Goal: Browse casually: Explore the website without a specific task or goal

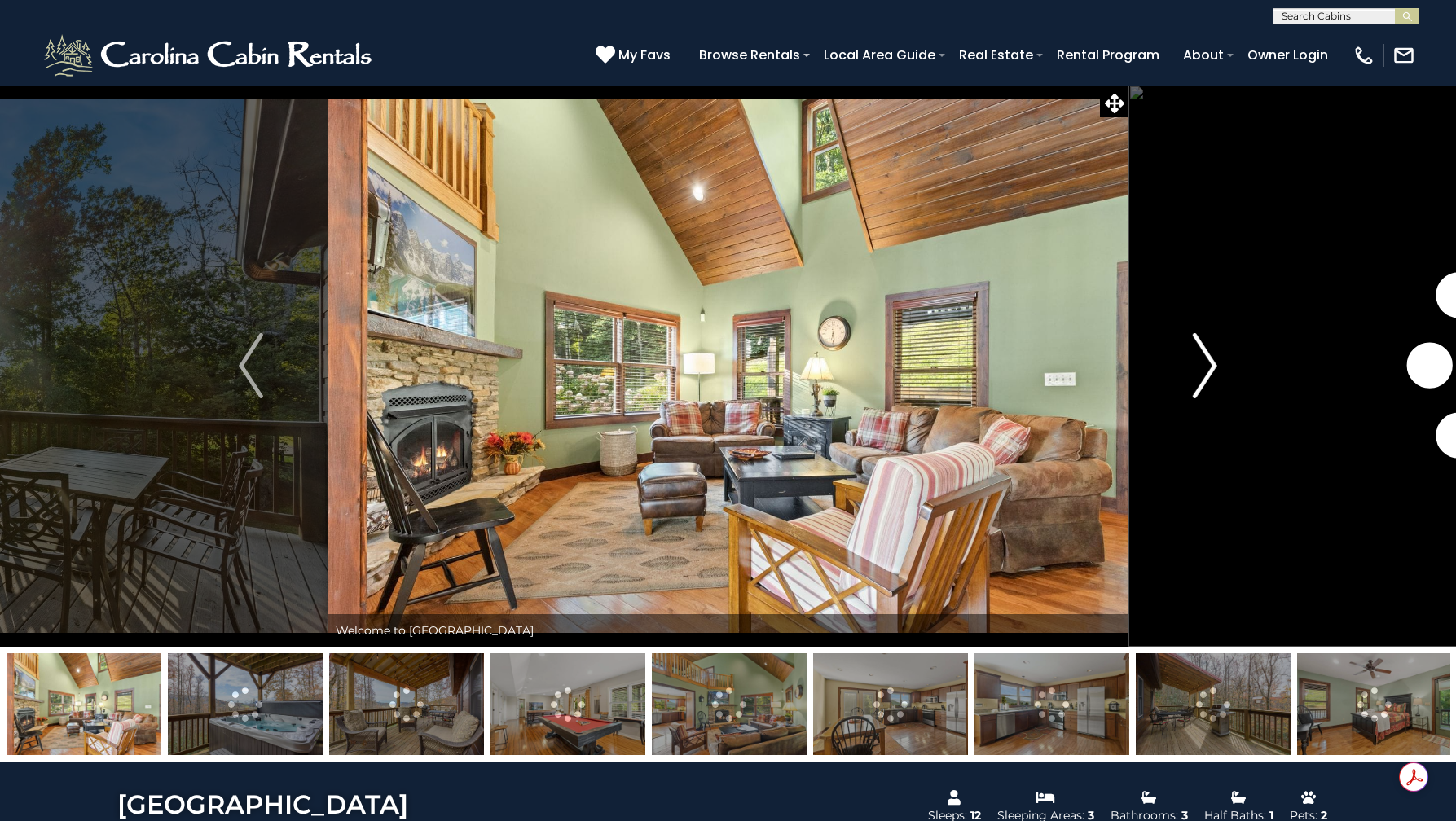
click at [1199, 381] on img "Next" at bounding box center [1204, 366] width 25 height 65
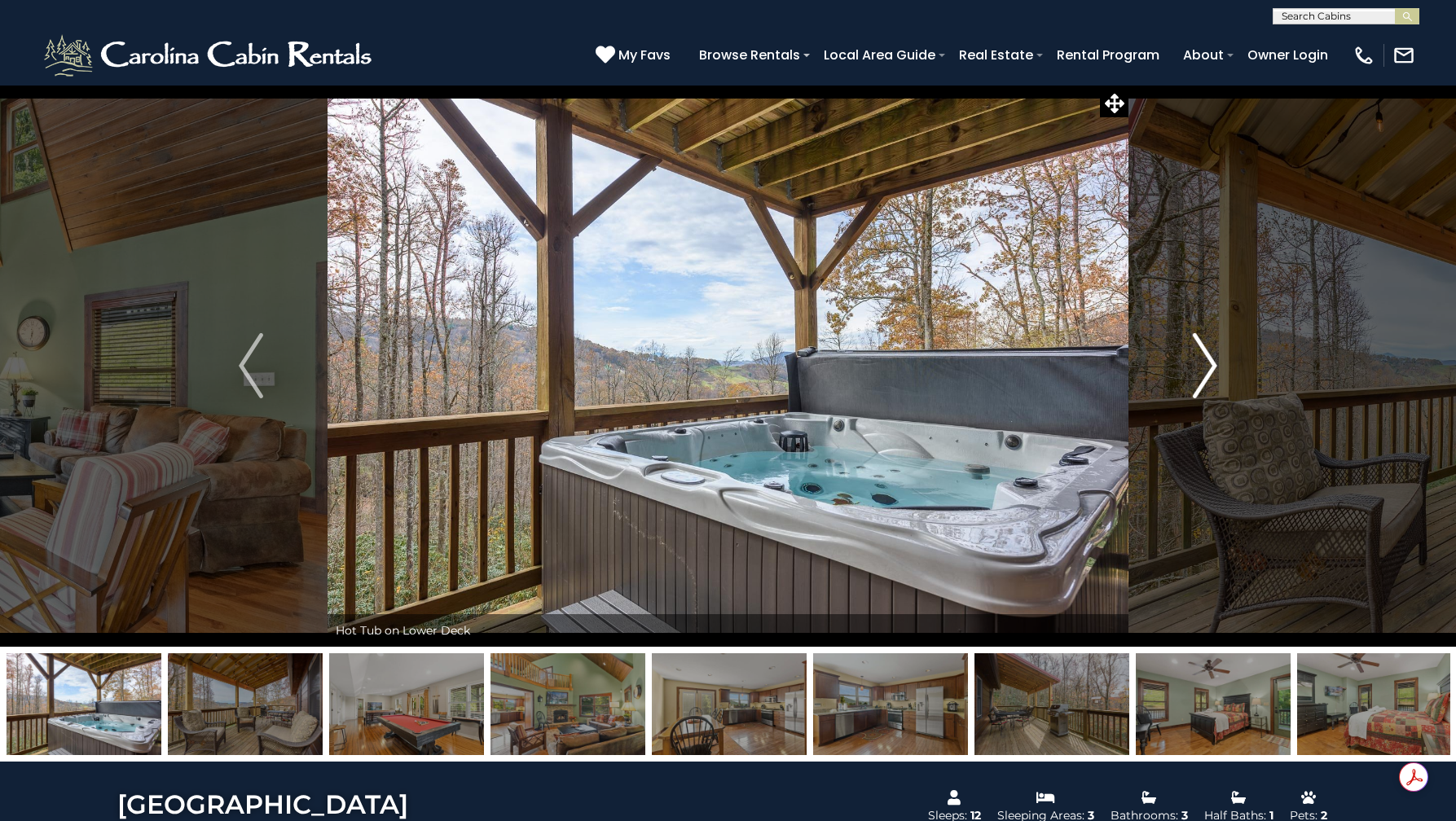
click at [1206, 371] on img "Next" at bounding box center [1204, 366] width 25 height 65
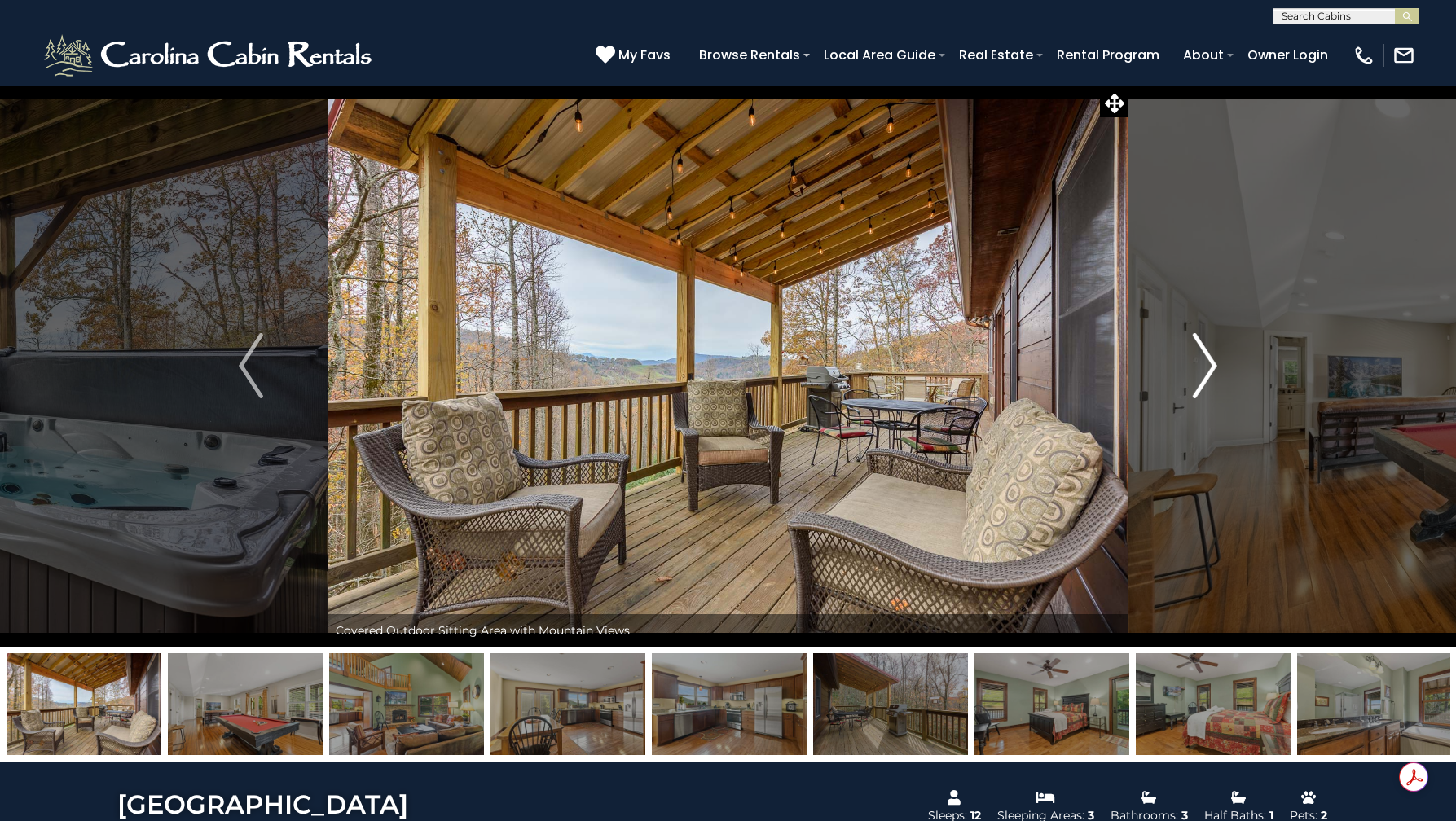
click at [1206, 371] on img "Next" at bounding box center [1204, 366] width 25 height 65
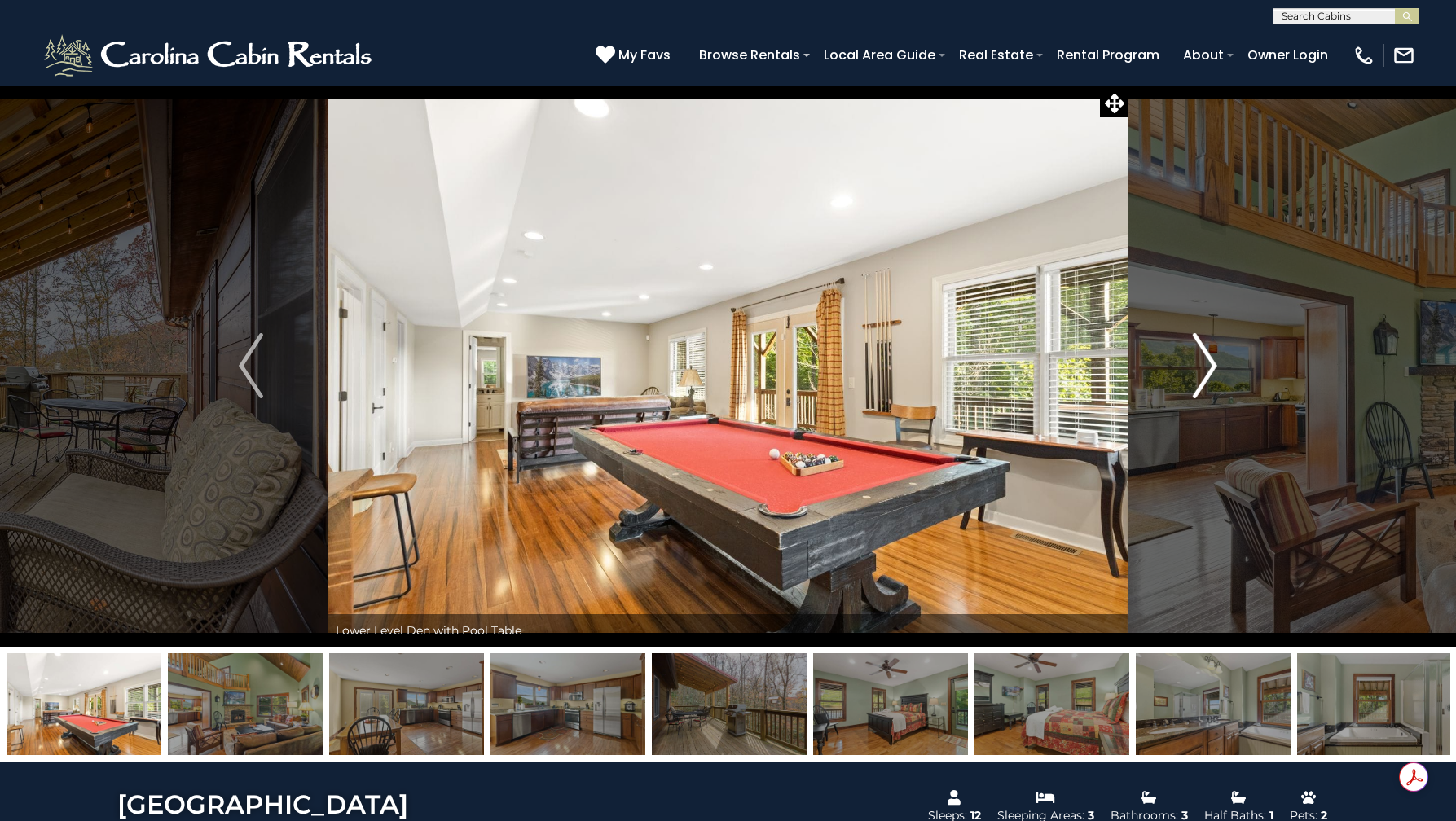
click at [1206, 371] on img "Next" at bounding box center [1204, 366] width 25 height 65
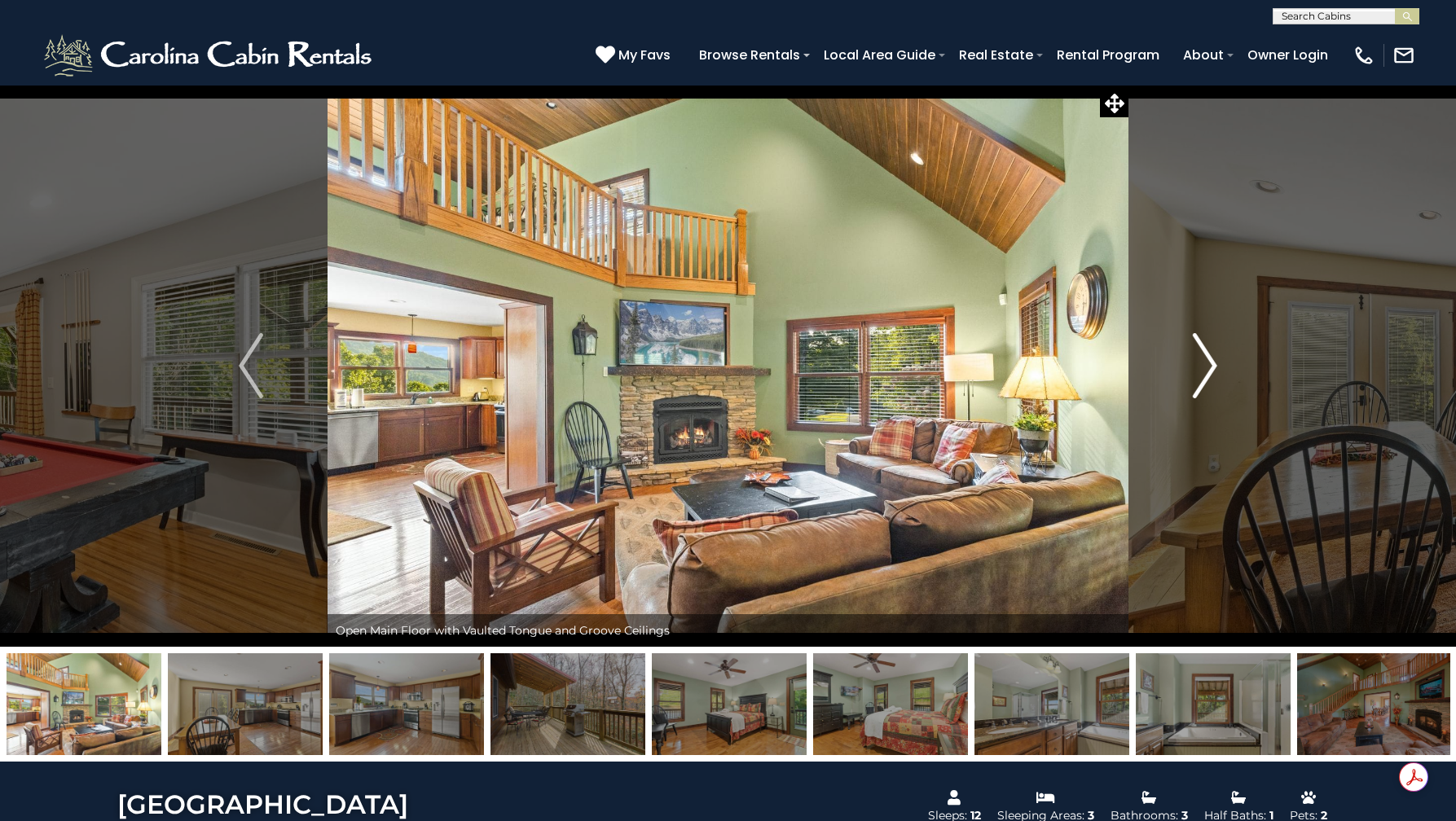
click at [1206, 370] on img "Next" at bounding box center [1204, 366] width 25 height 65
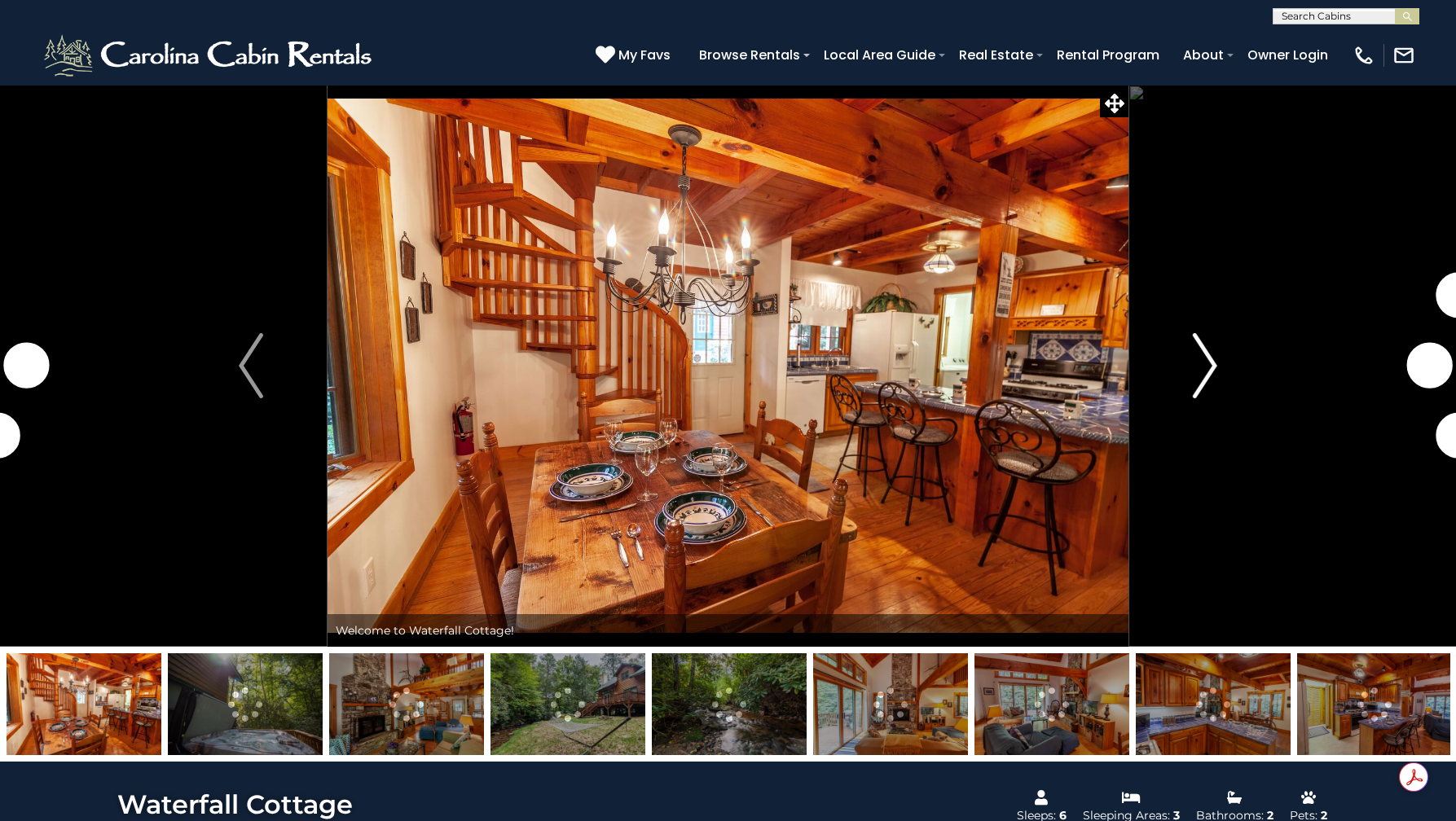
click at [1197, 366] on img "Next" at bounding box center [1204, 366] width 25 height 65
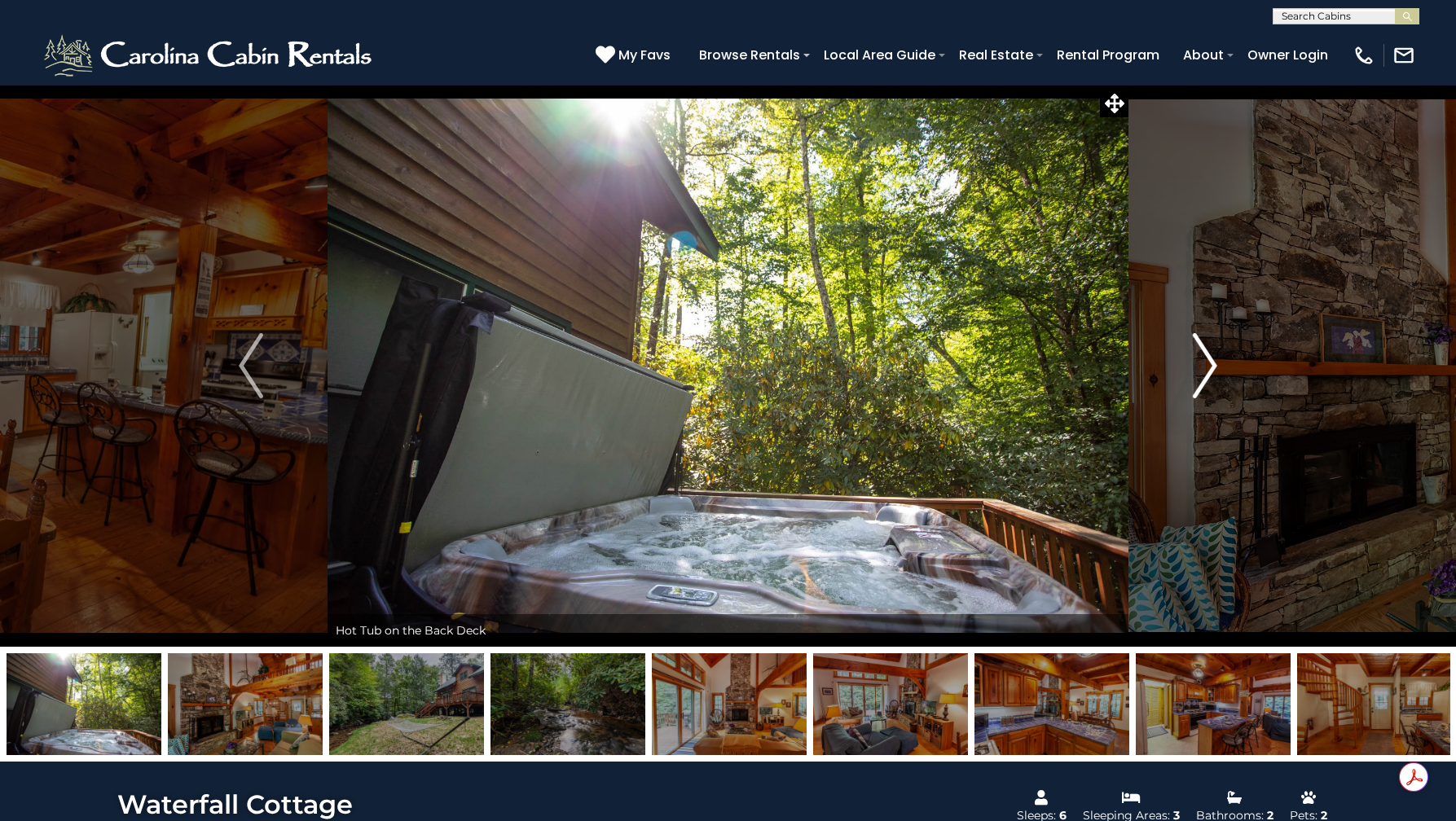
click at [1208, 361] on img "Next" at bounding box center [1204, 366] width 25 height 65
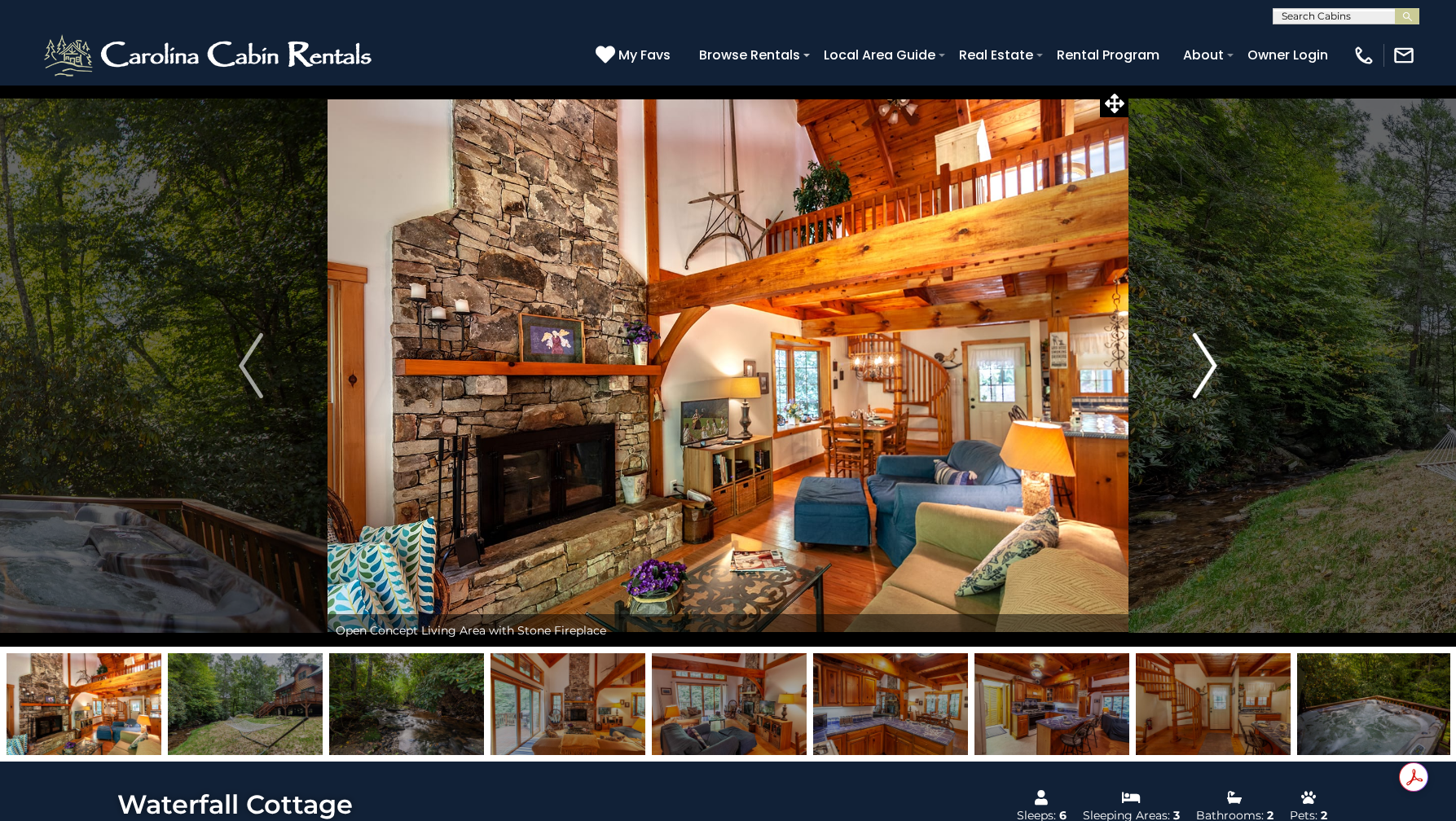
click at [1211, 361] on img "Next" at bounding box center [1204, 366] width 25 height 65
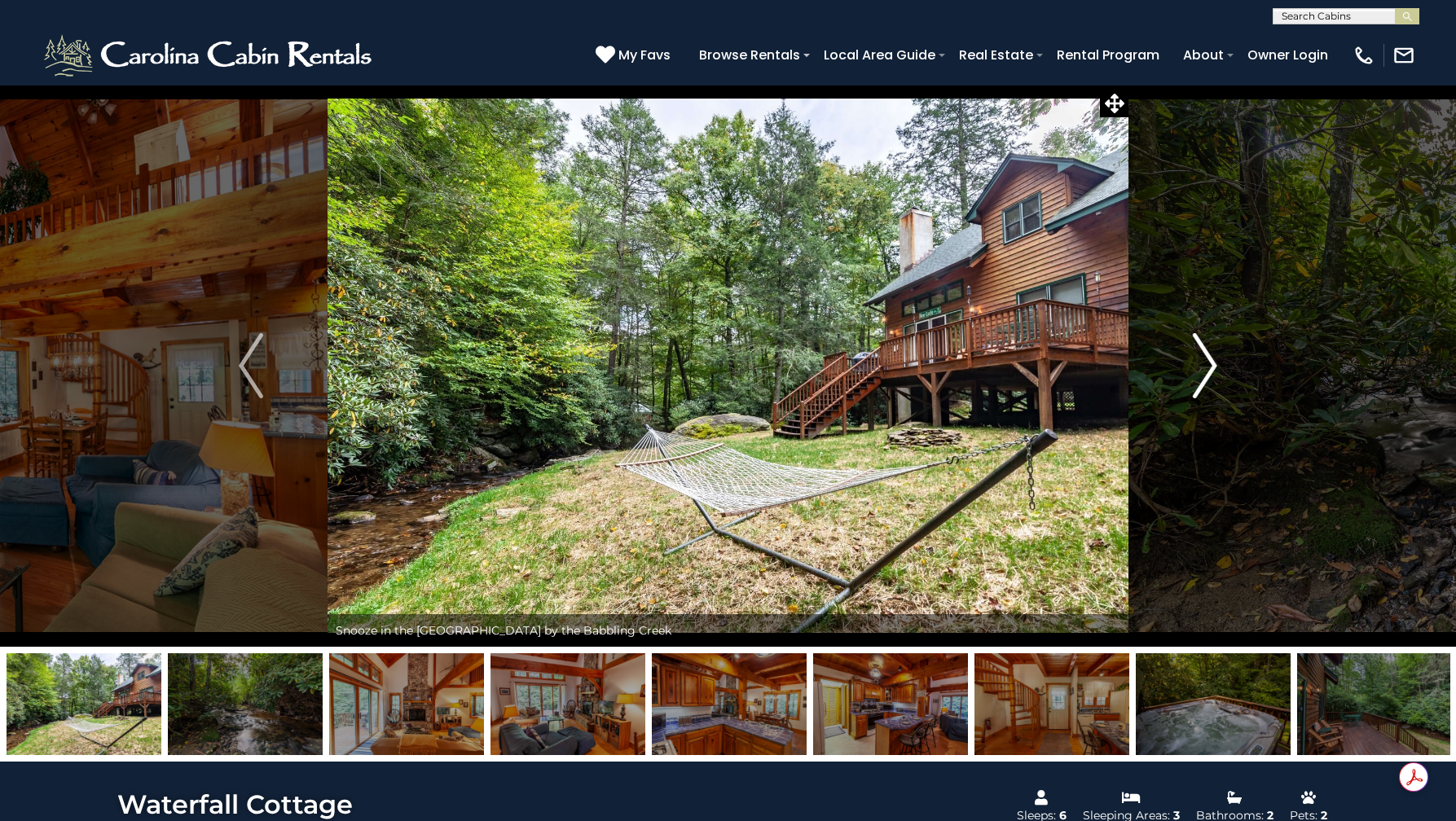
click at [1211, 361] on img "Next" at bounding box center [1204, 366] width 25 height 65
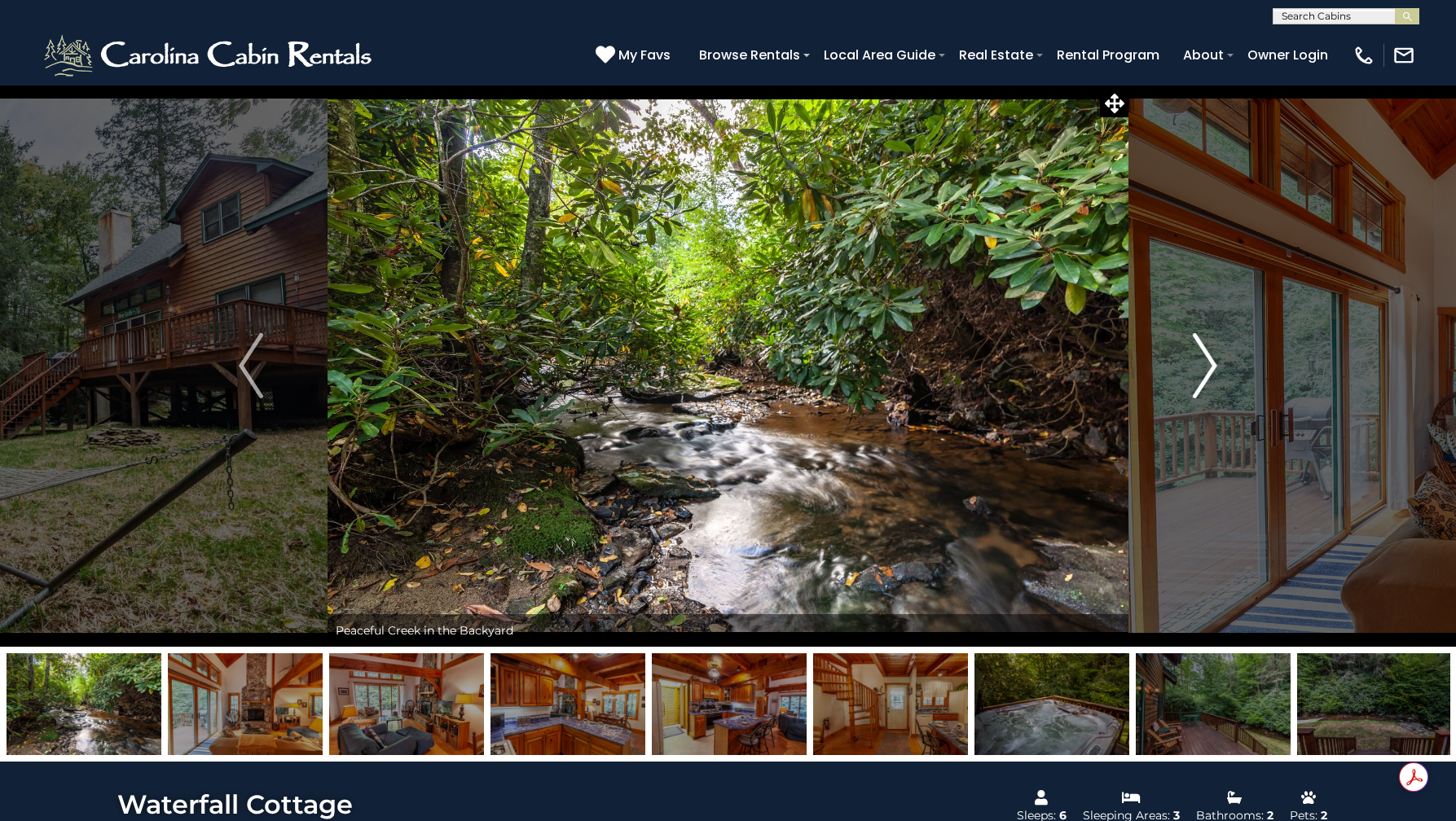
click at [1211, 361] on img "Next" at bounding box center [1204, 366] width 25 height 65
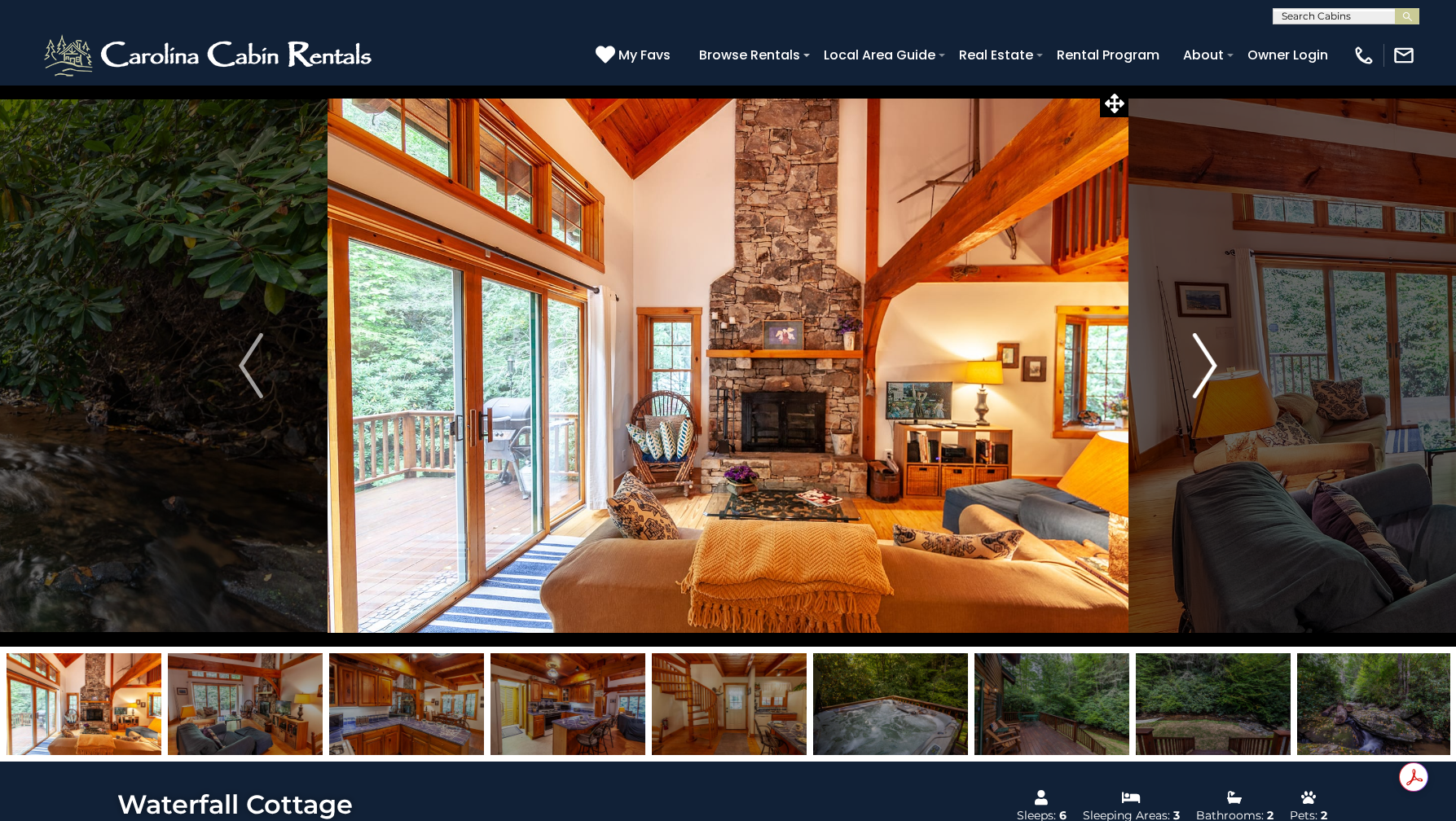
click at [1211, 361] on img "Next" at bounding box center [1204, 366] width 25 height 65
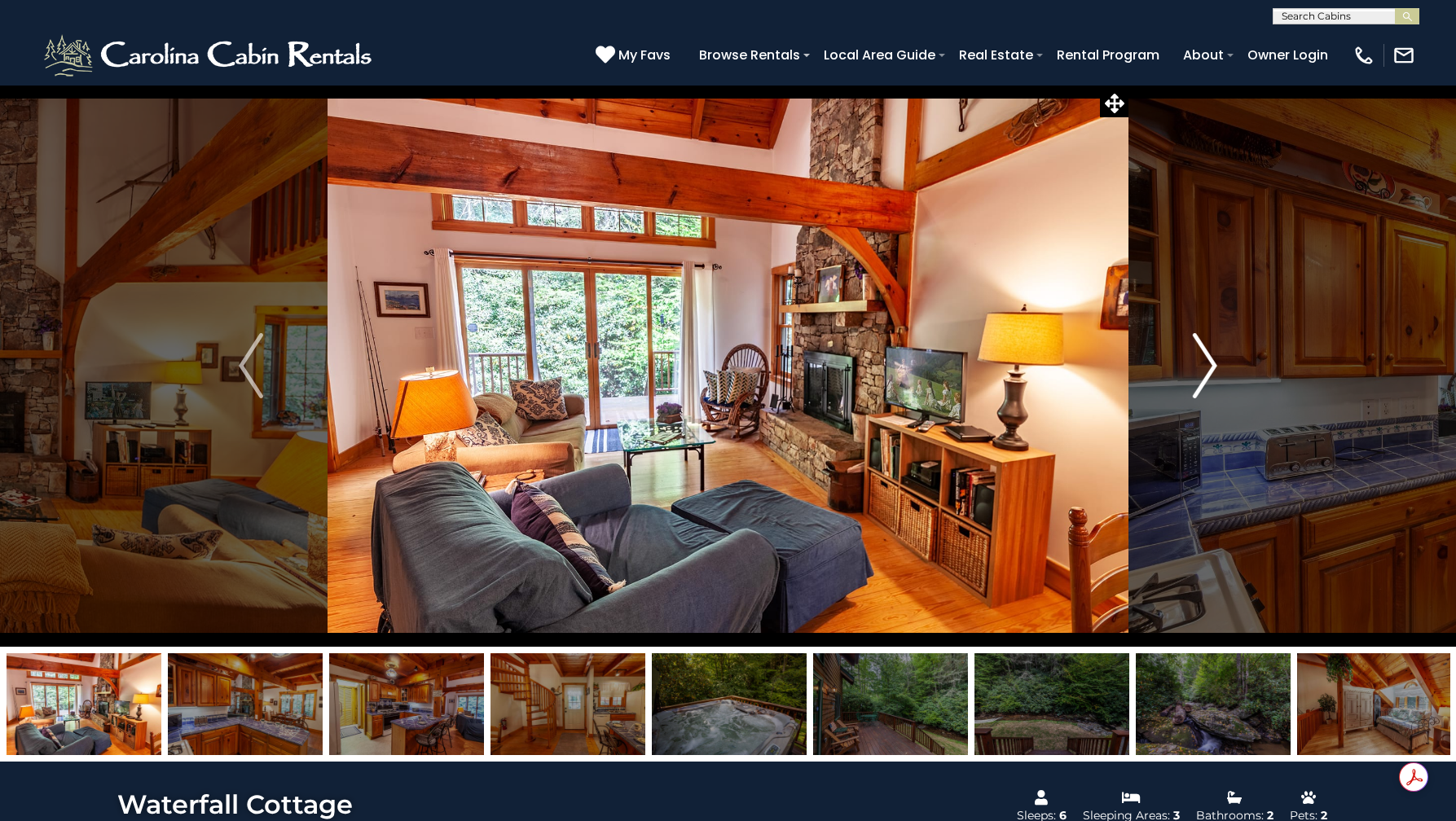
click at [1211, 361] on img "Next" at bounding box center [1204, 366] width 25 height 65
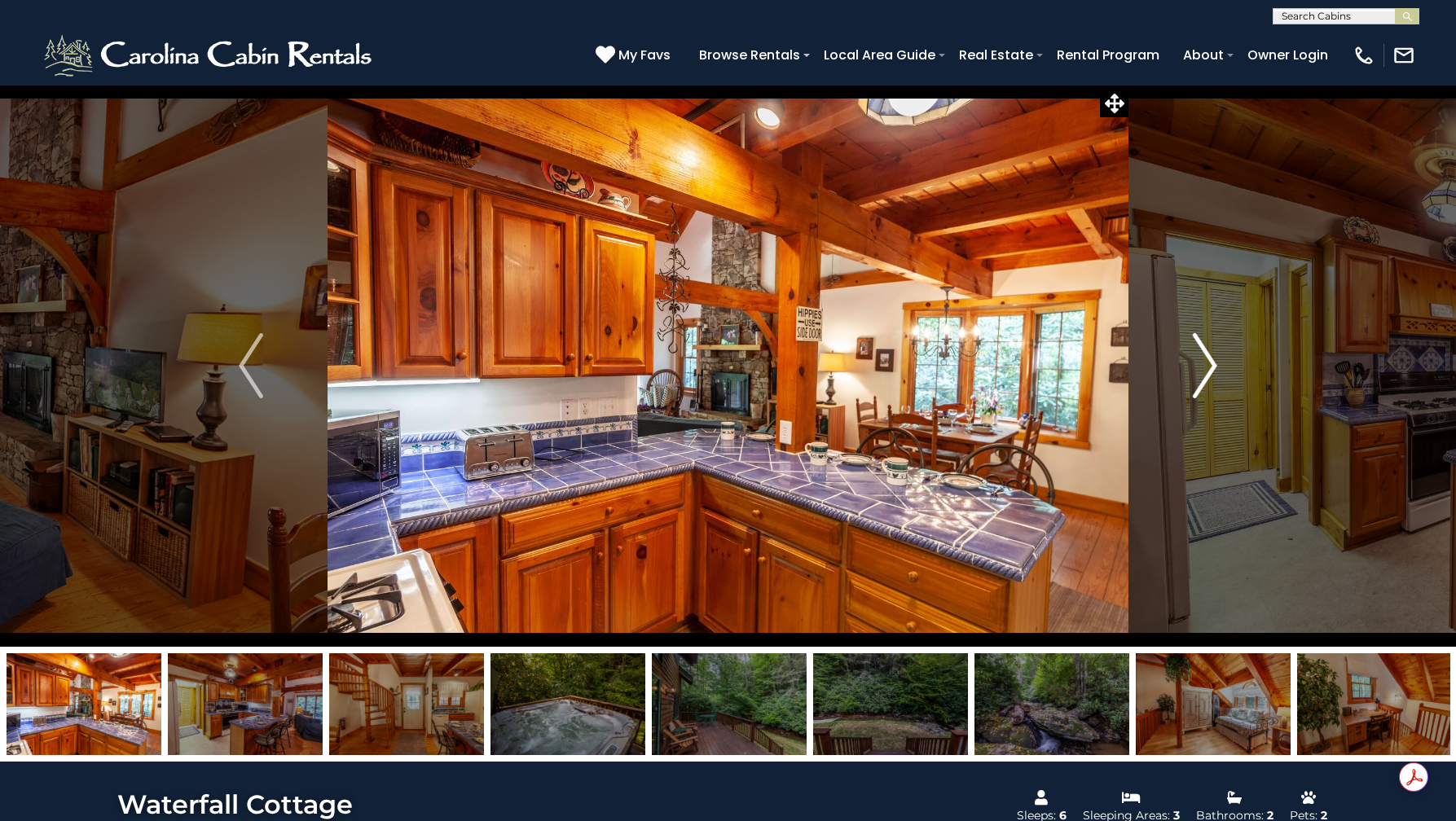
click at [1211, 361] on img "Next" at bounding box center [1204, 366] width 25 height 65
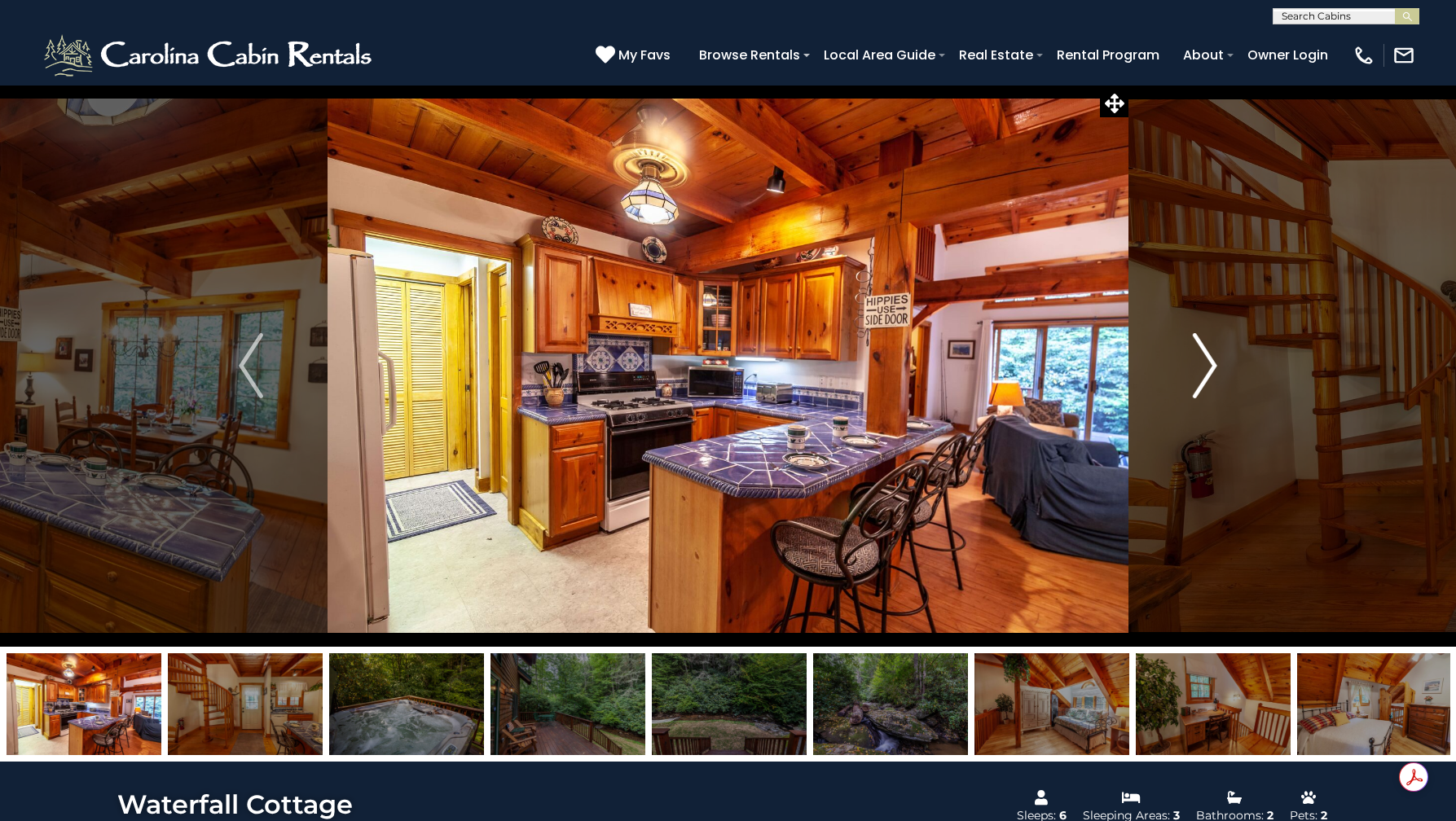
click at [1211, 361] on img "Next" at bounding box center [1204, 366] width 25 height 65
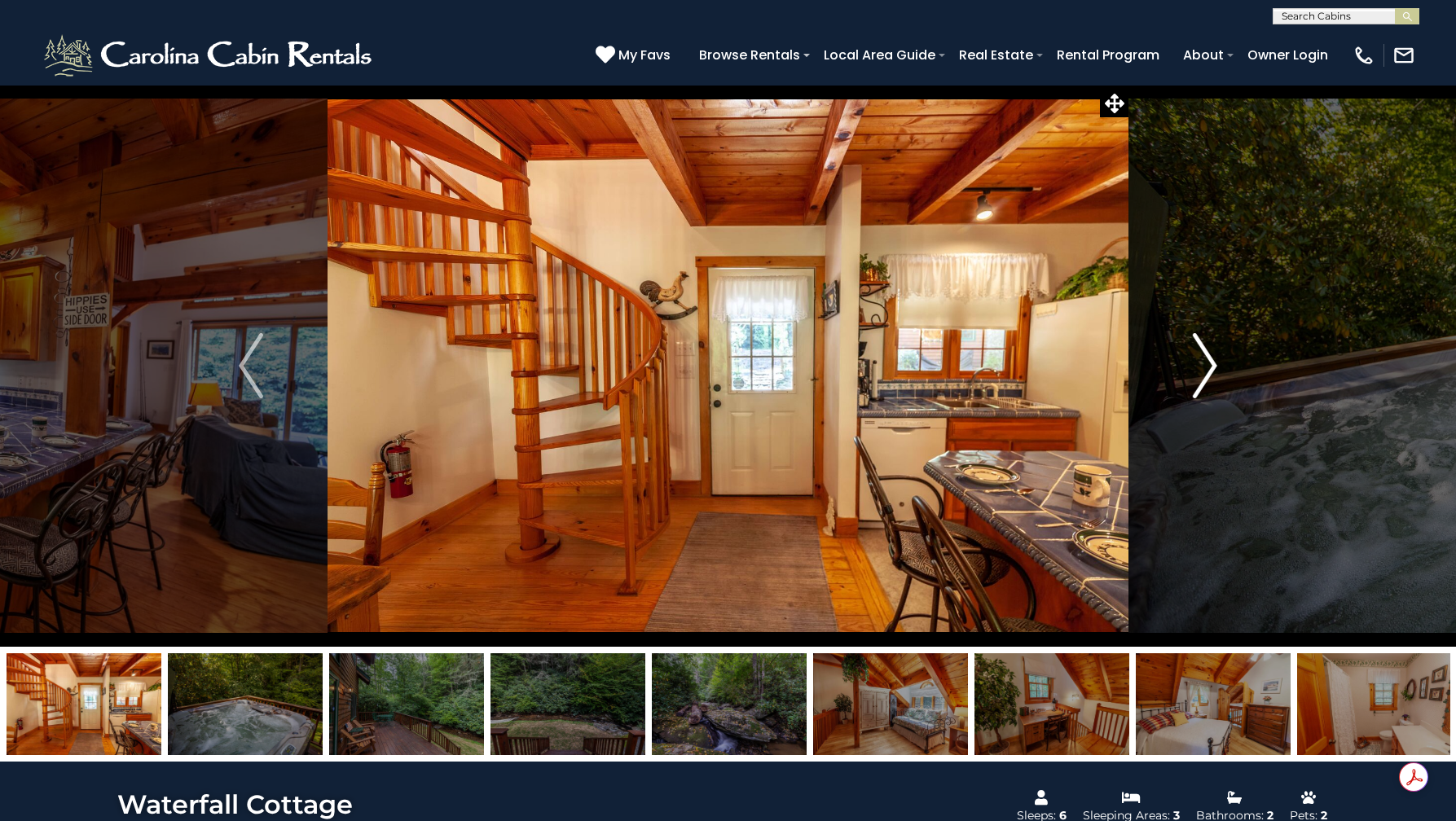
click at [1211, 361] on img "Next" at bounding box center [1204, 366] width 25 height 65
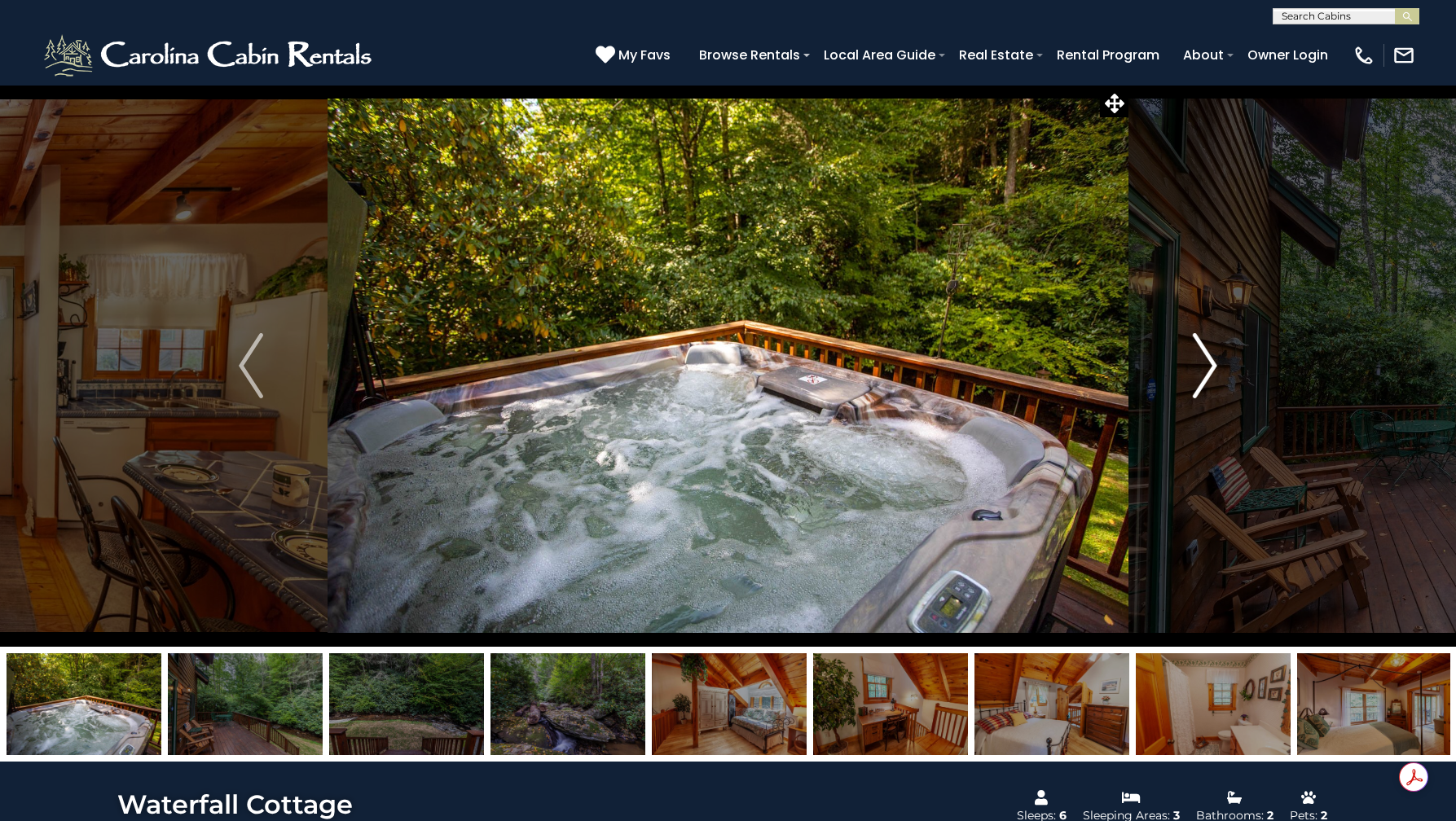
click at [1211, 361] on img "Next" at bounding box center [1204, 366] width 25 height 65
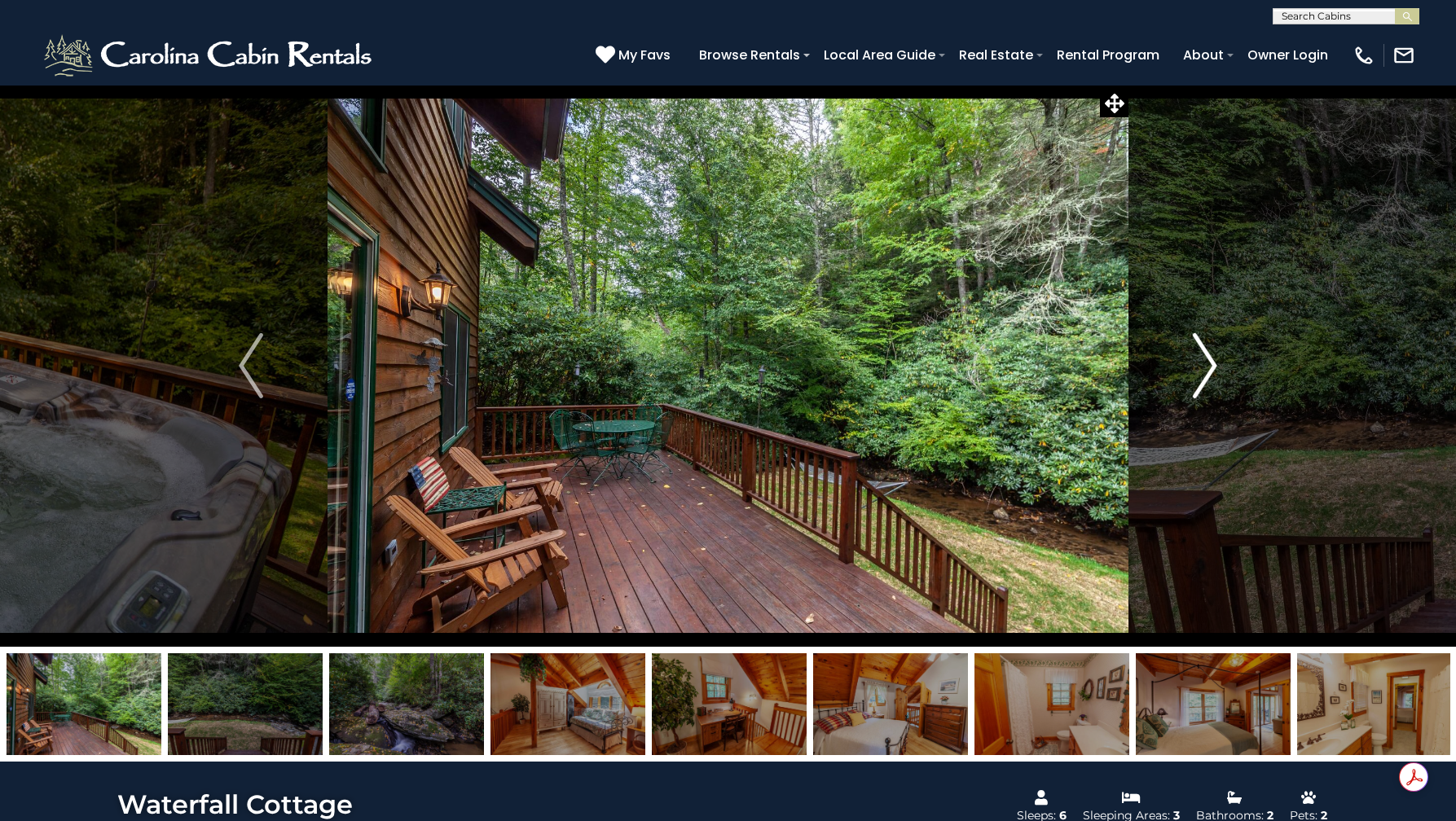
click at [1211, 361] on img "Next" at bounding box center [1204, 366] width 25 height 65
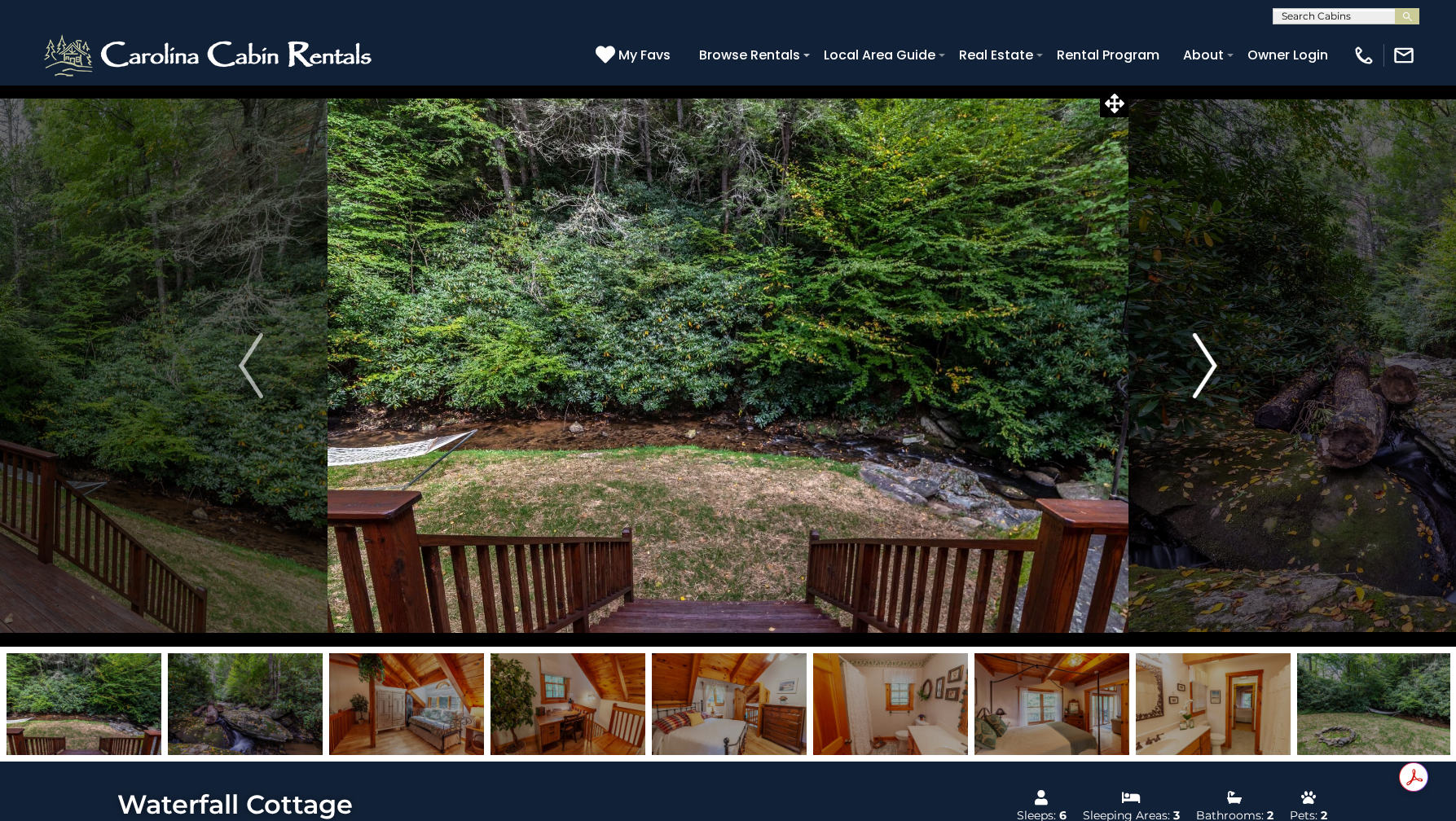
click at [1211, 361] on img "Next" at bounding box center [1204, 366] width 25 height 65
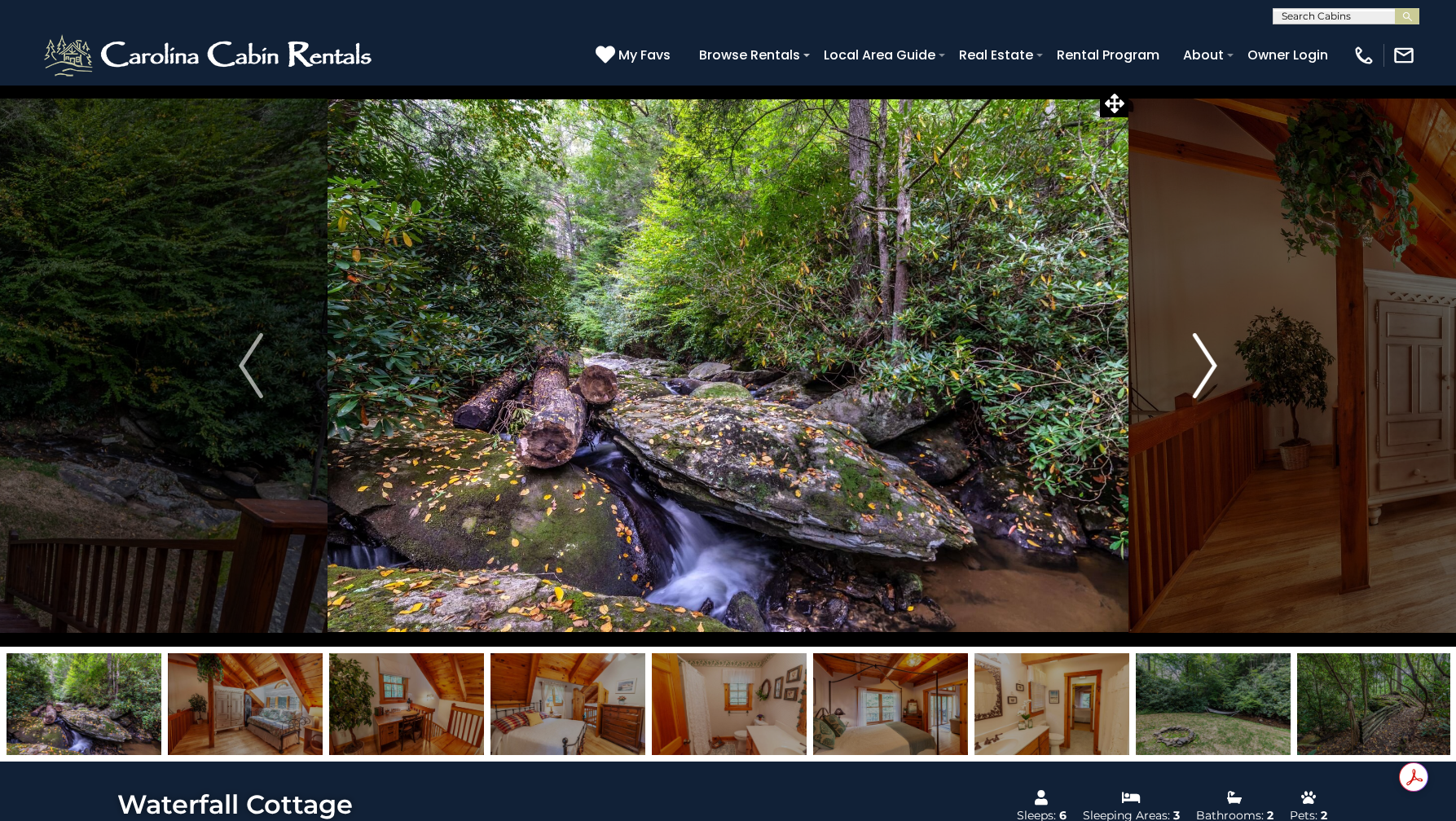
click at [1211, 361] on img "Next" at bounding box center [1204, 366] width 25 height 65
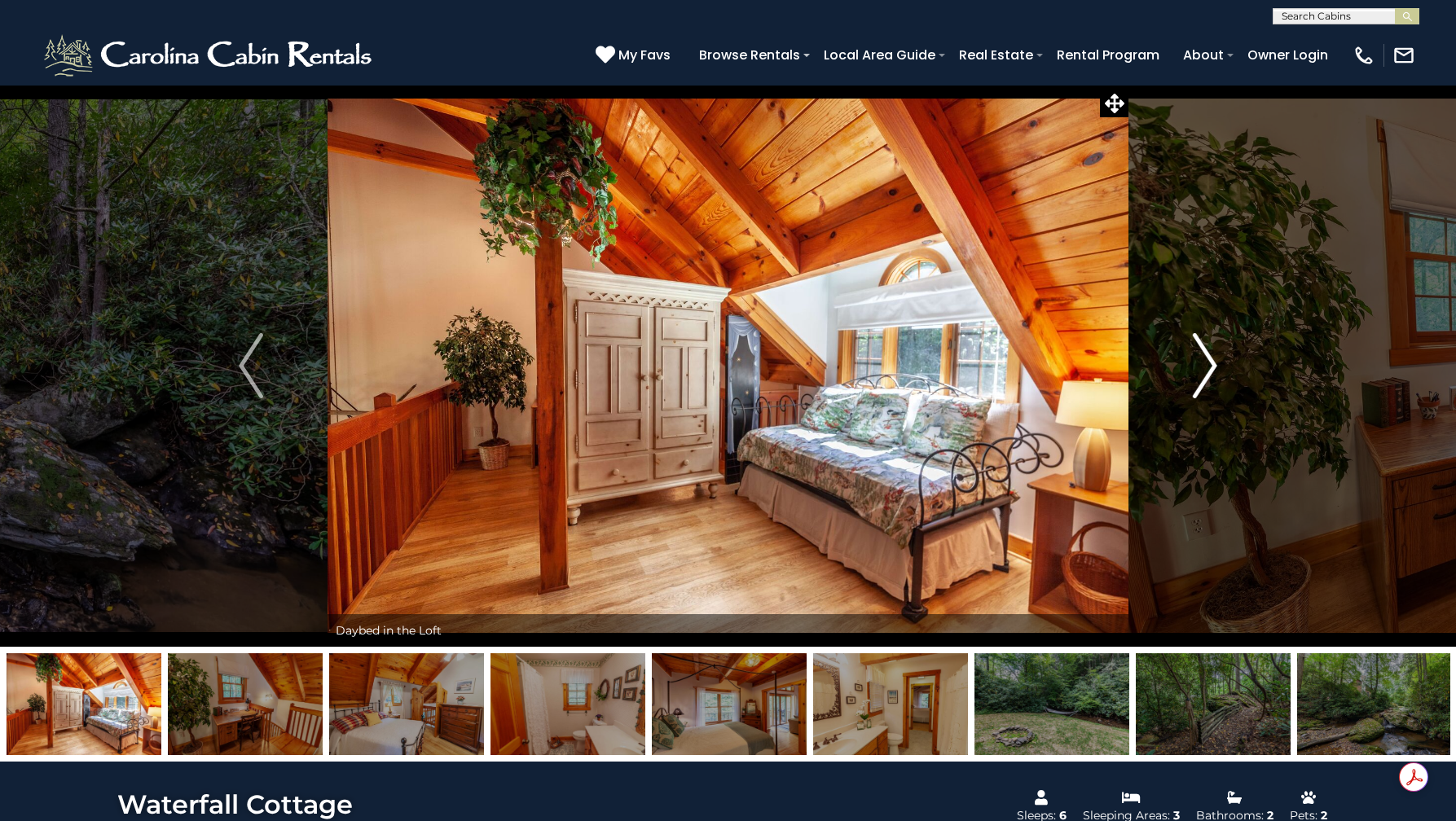
click at [1211, 361] on img "Next" at bounding box center [1204, 366] width 25 height 65
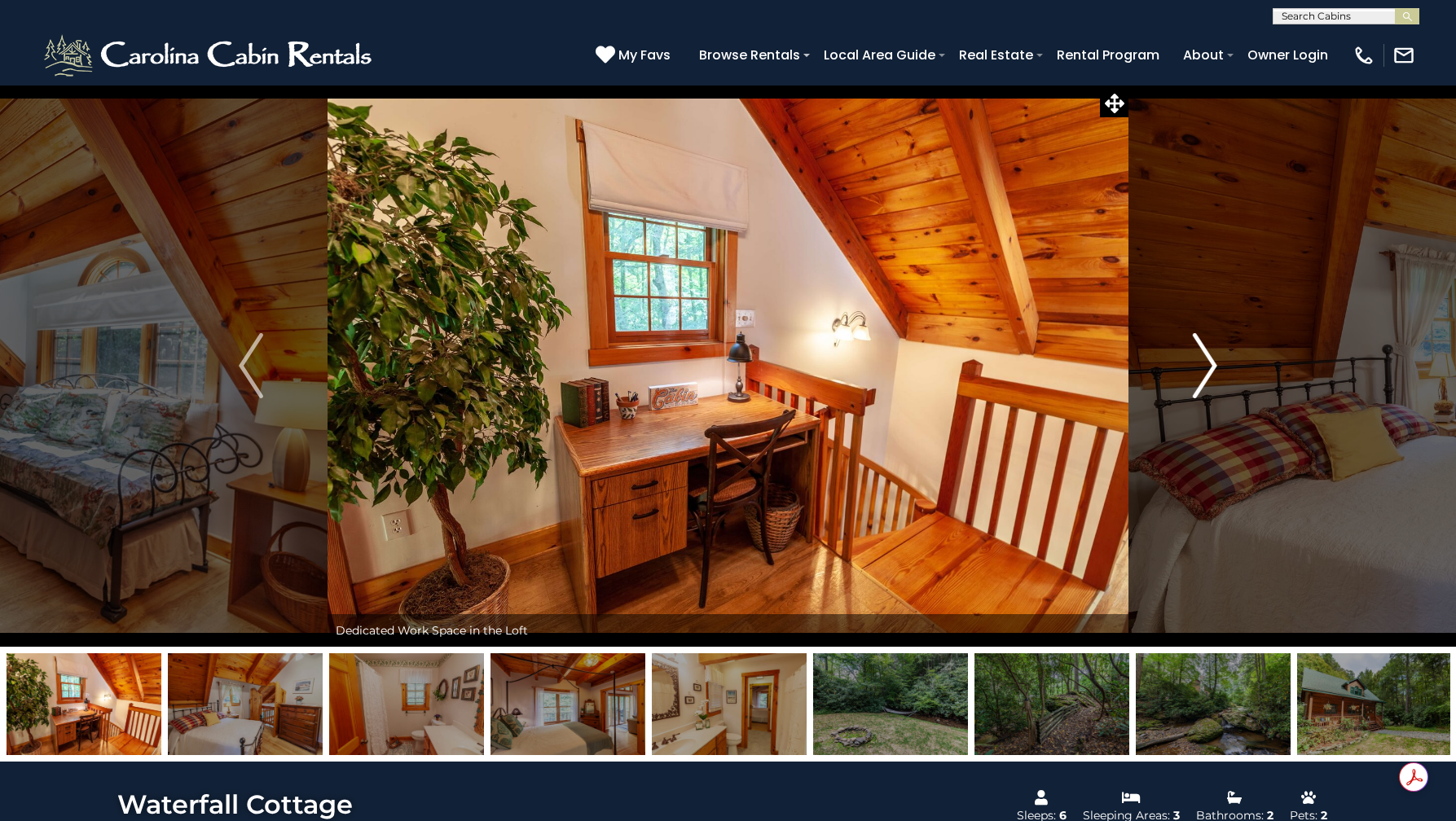
click at [1211, 361] on img "Next" at bounding box center [1204, 366] width 25 height 65
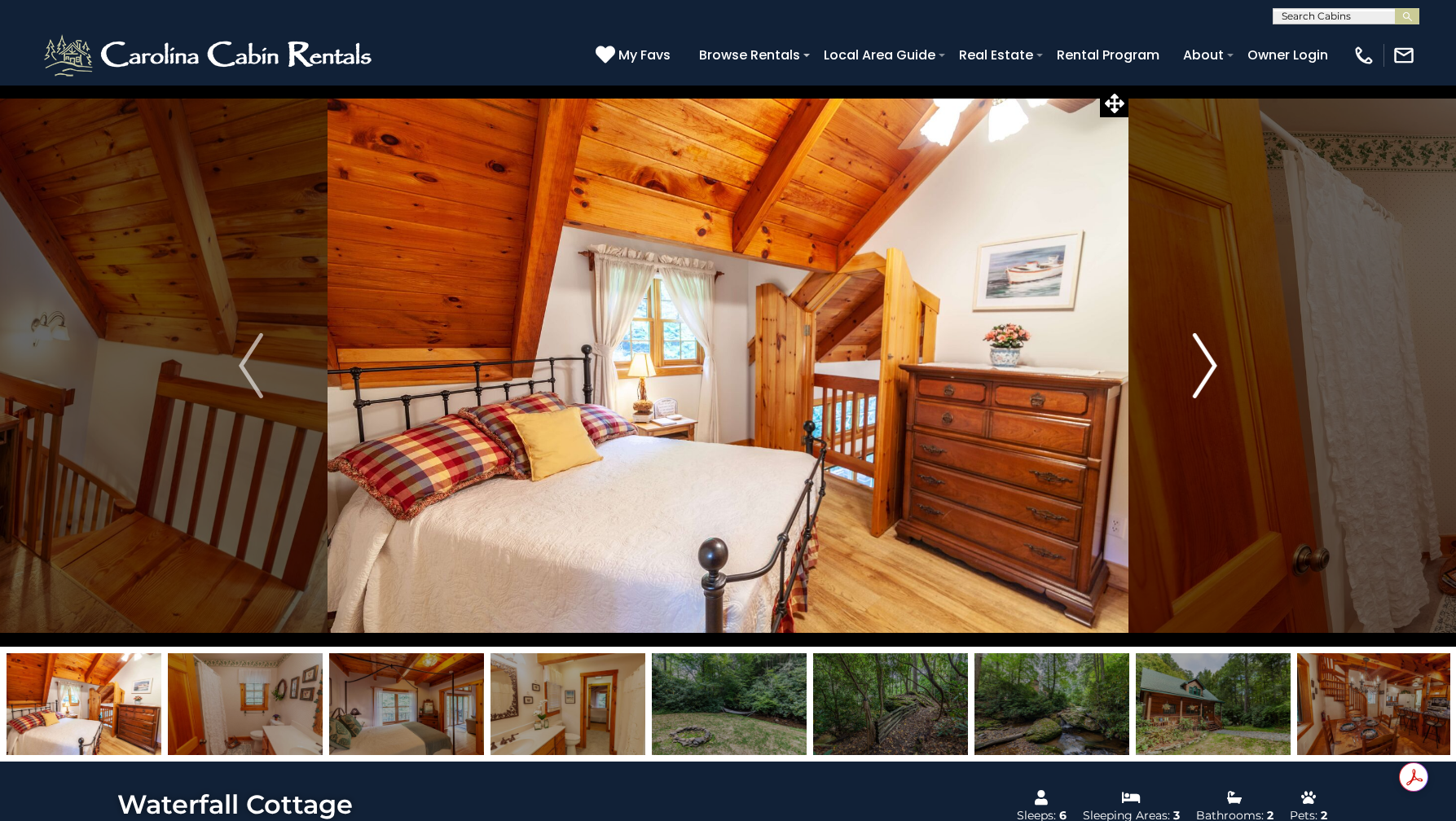
click at [1211, 361] on img "Next" at bounding box center [1204, 366] width 25 height 65
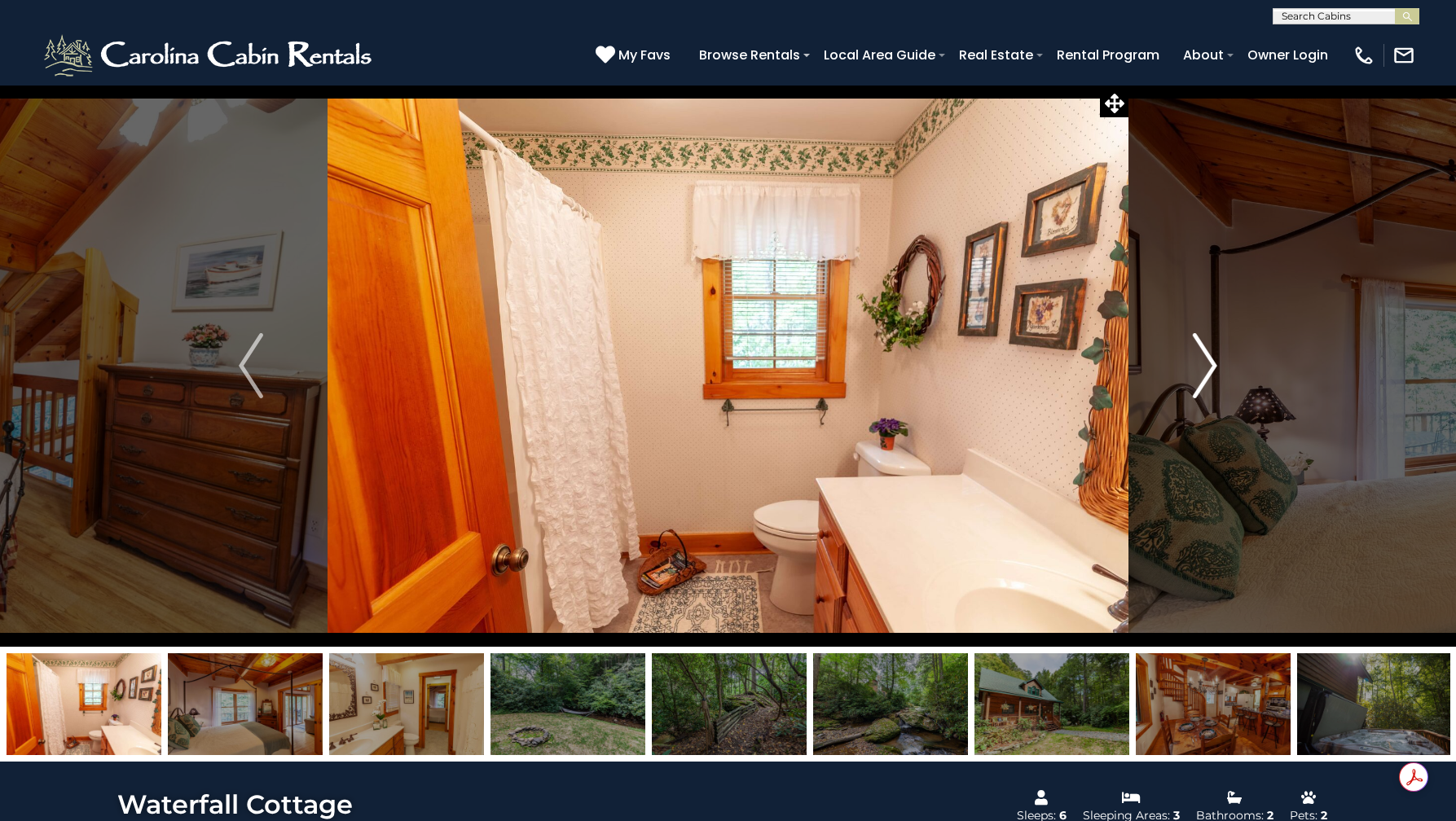
click at [1211, 361] on img "Next" at bounding box center [1204, 366] width 25 height 65
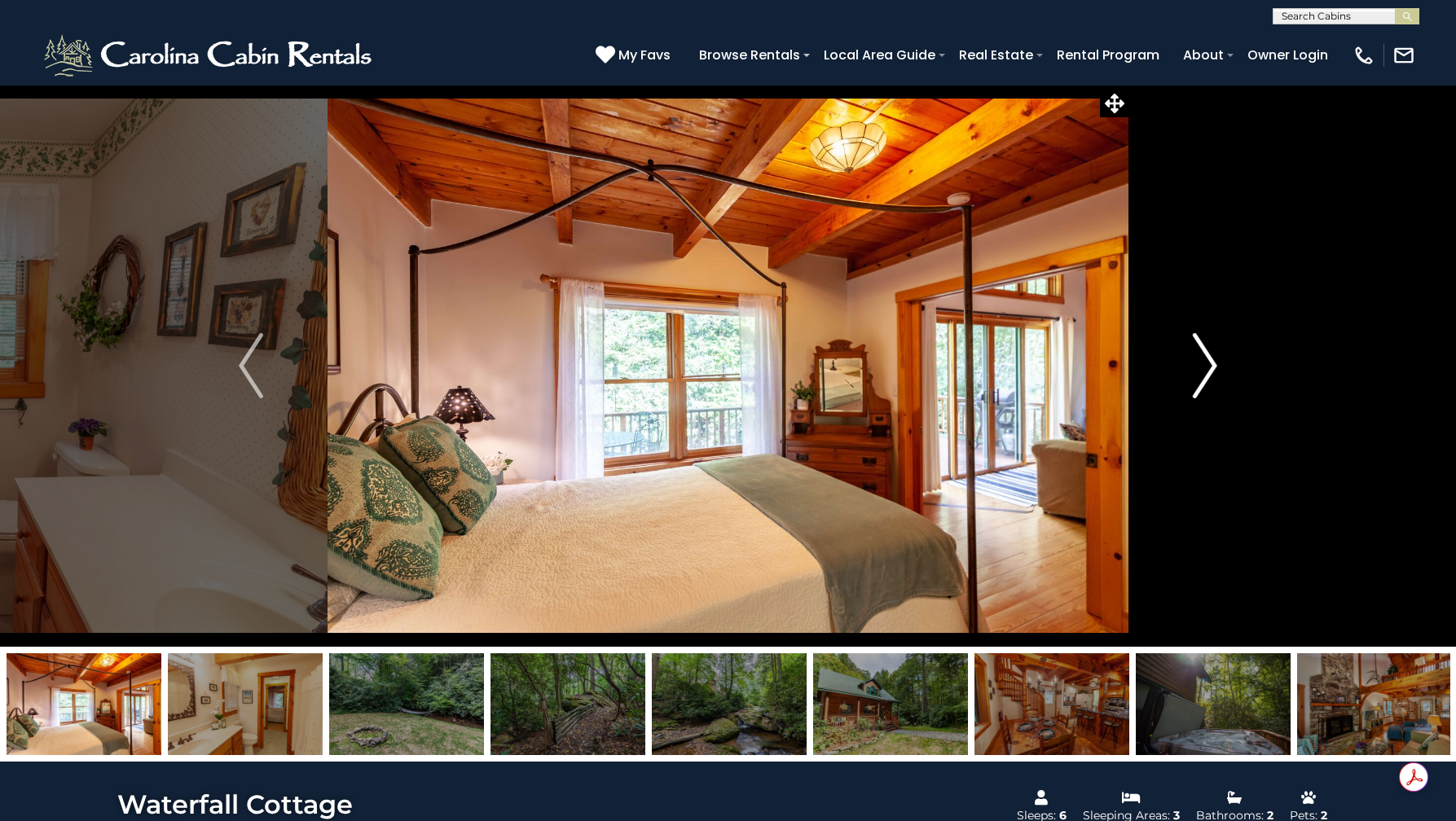
click at [1211, 361] on img "Next" at bounding box center [1204, 366] width 25 height 65
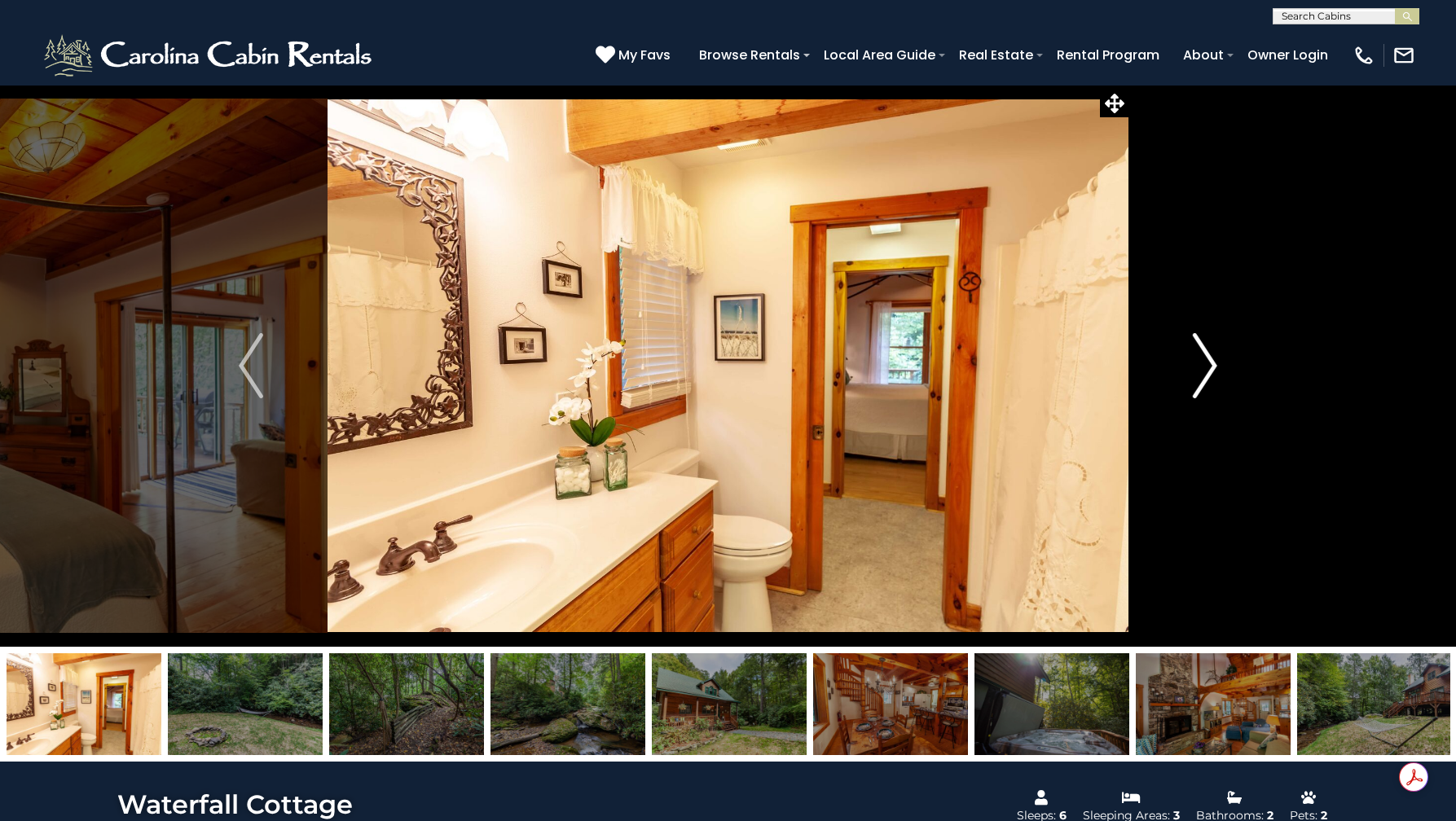
click at [1211, 361] on img "Next" at bounding box center [1204, 366] width 25 height 65
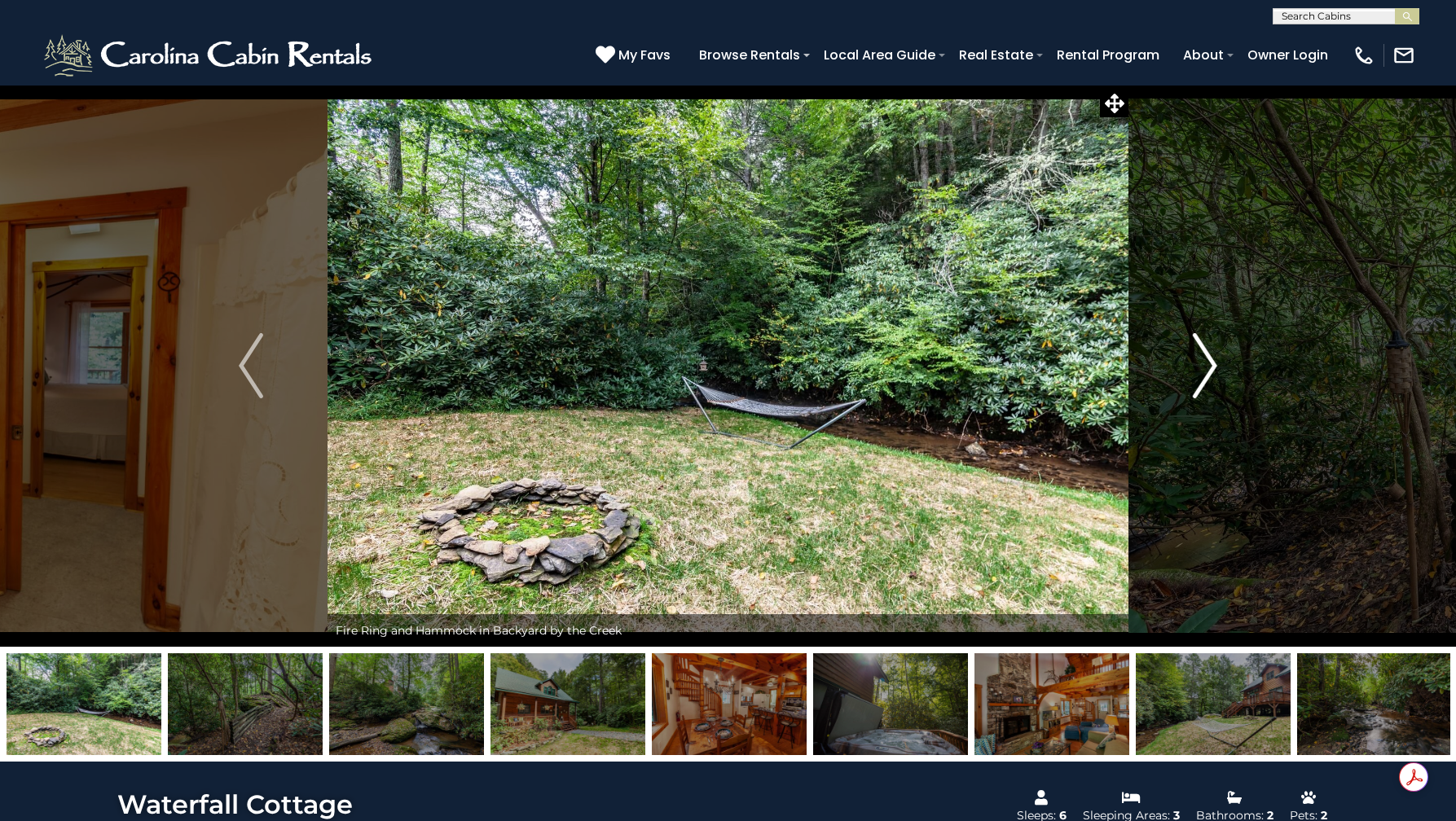
click at [1210, 361] on img "Next" at bounding box center [1204, 366] width 25 height 65
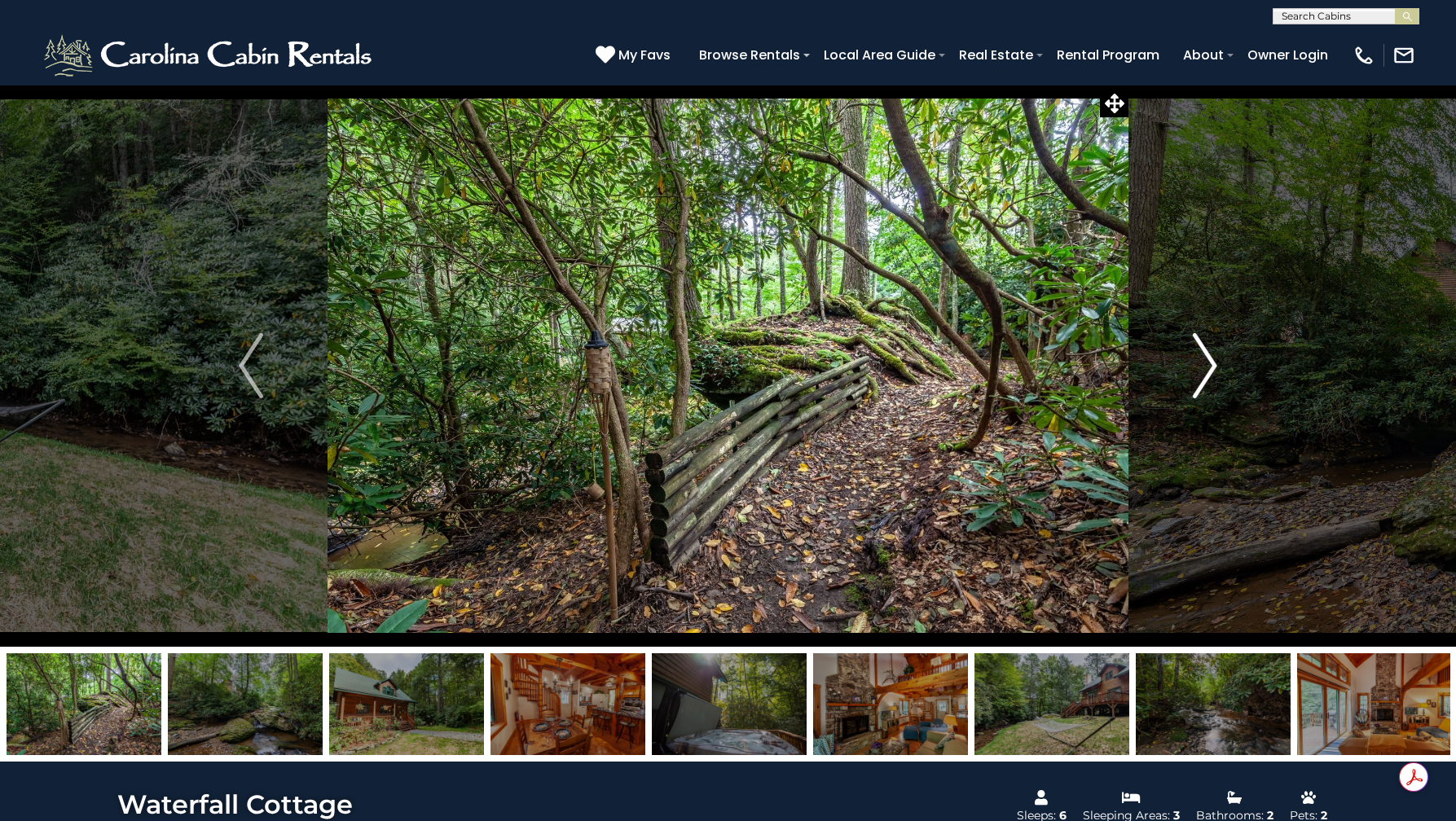
click at [1211, 363] on img "Next" at bounding box center [1204, 366] width 25 height 65
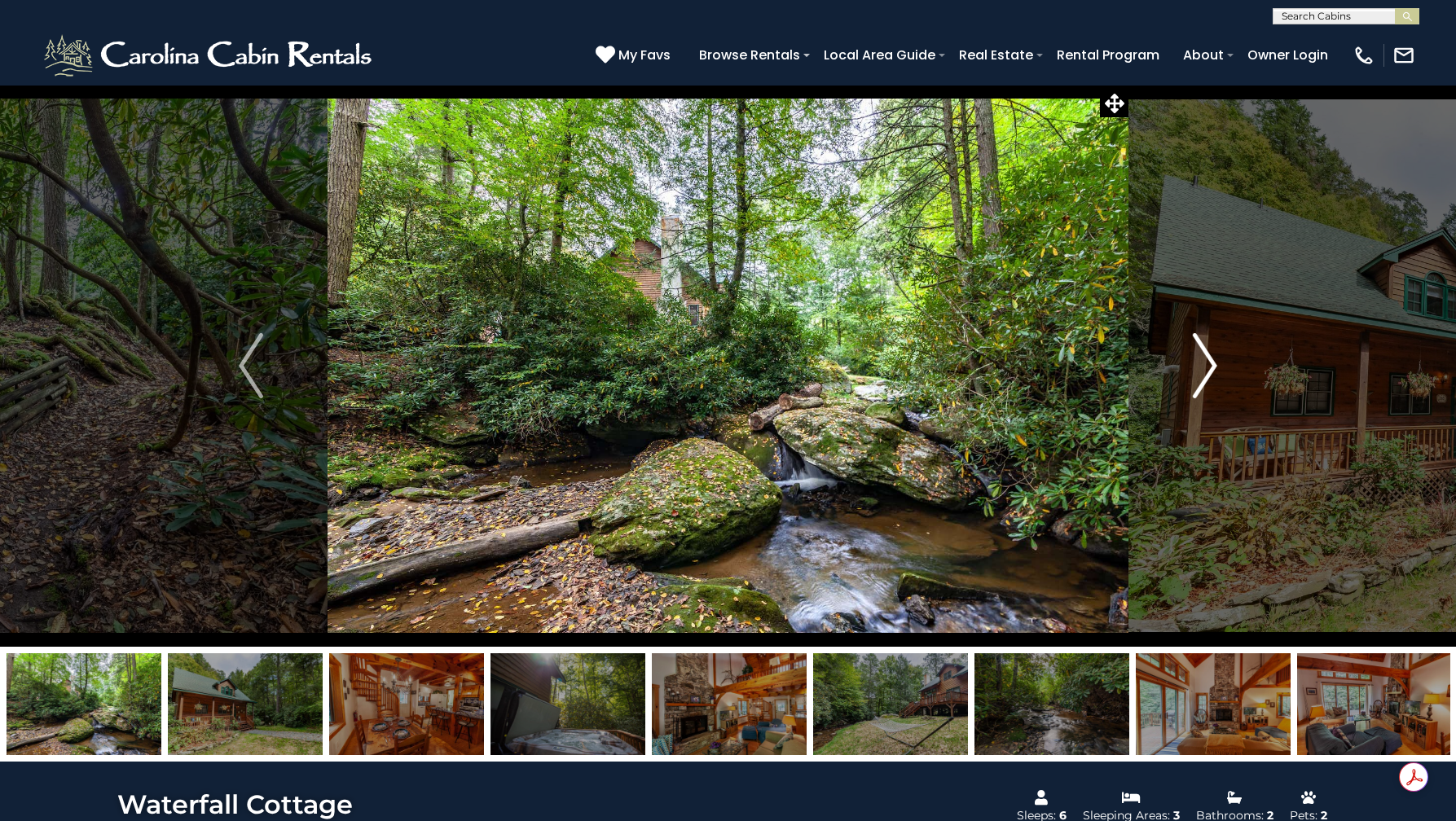
click at [1211, 363] on img "Next" at bounding box center [1204, 366] width 25 height 65
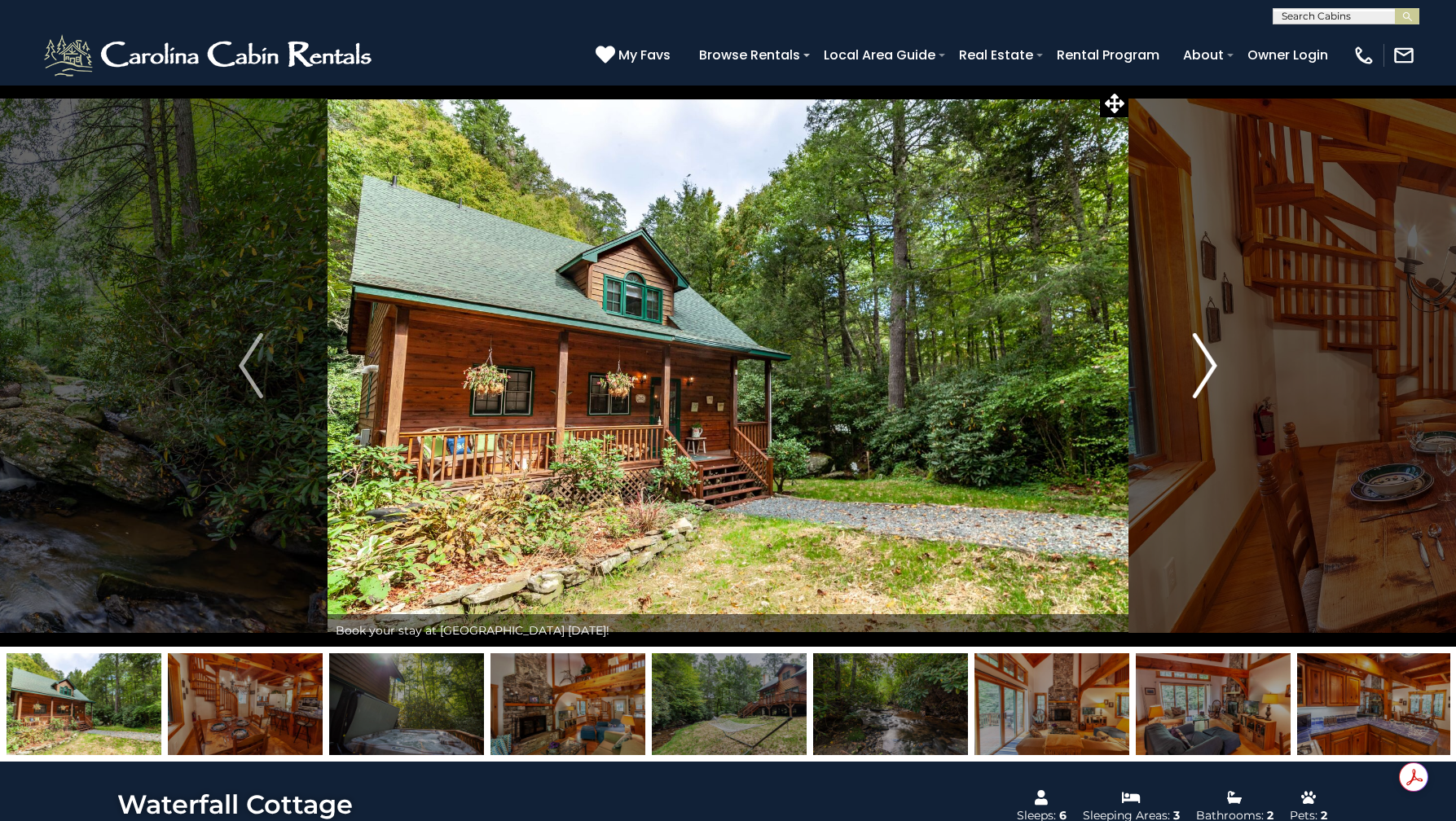
click at [1211, 363] on img "Next" at bounding box center [1204, 366] width 25 height 65
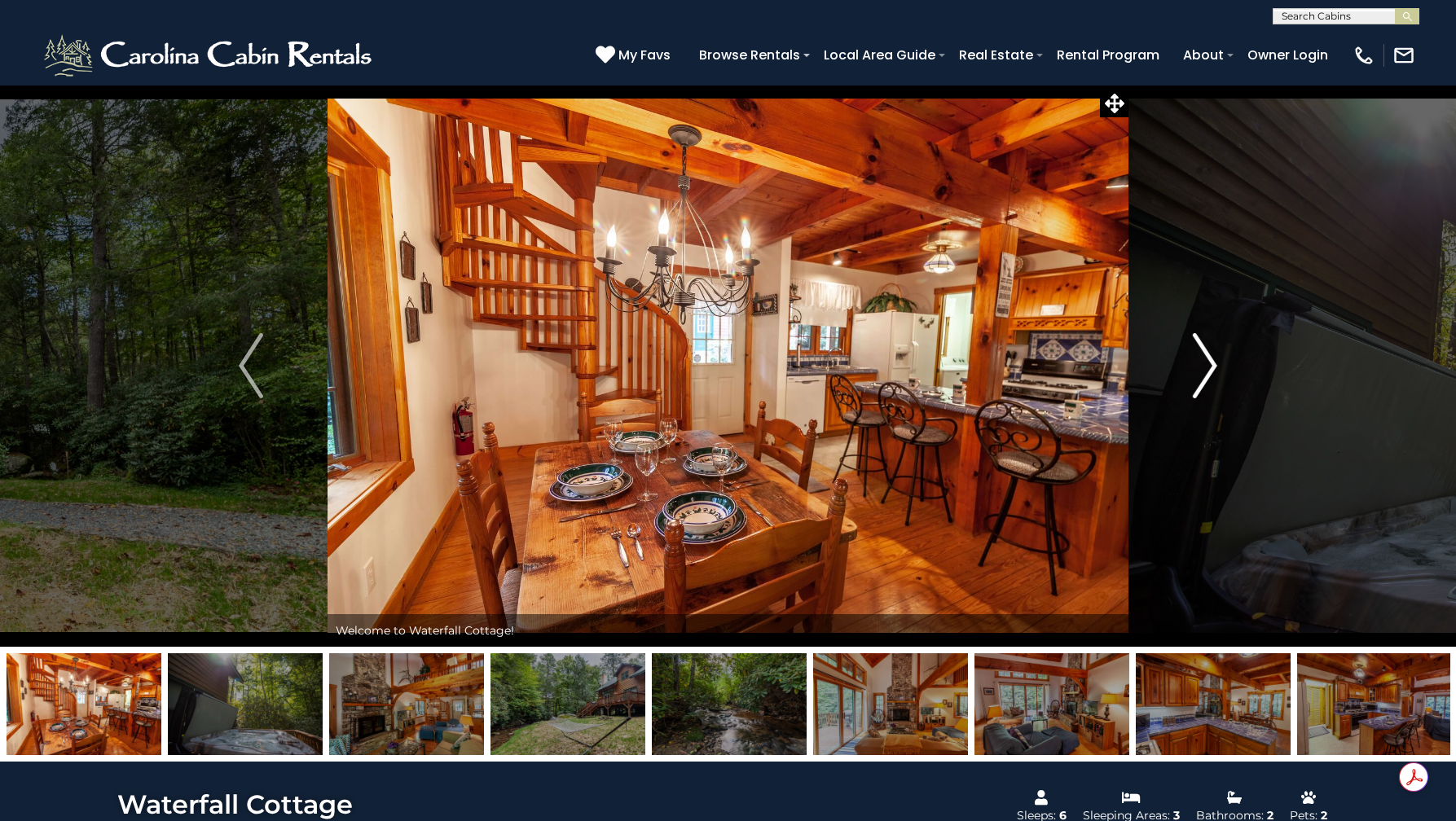
click at [1211, 363] on img "Next" at bounding box center [1204, 366] width 25 height 65
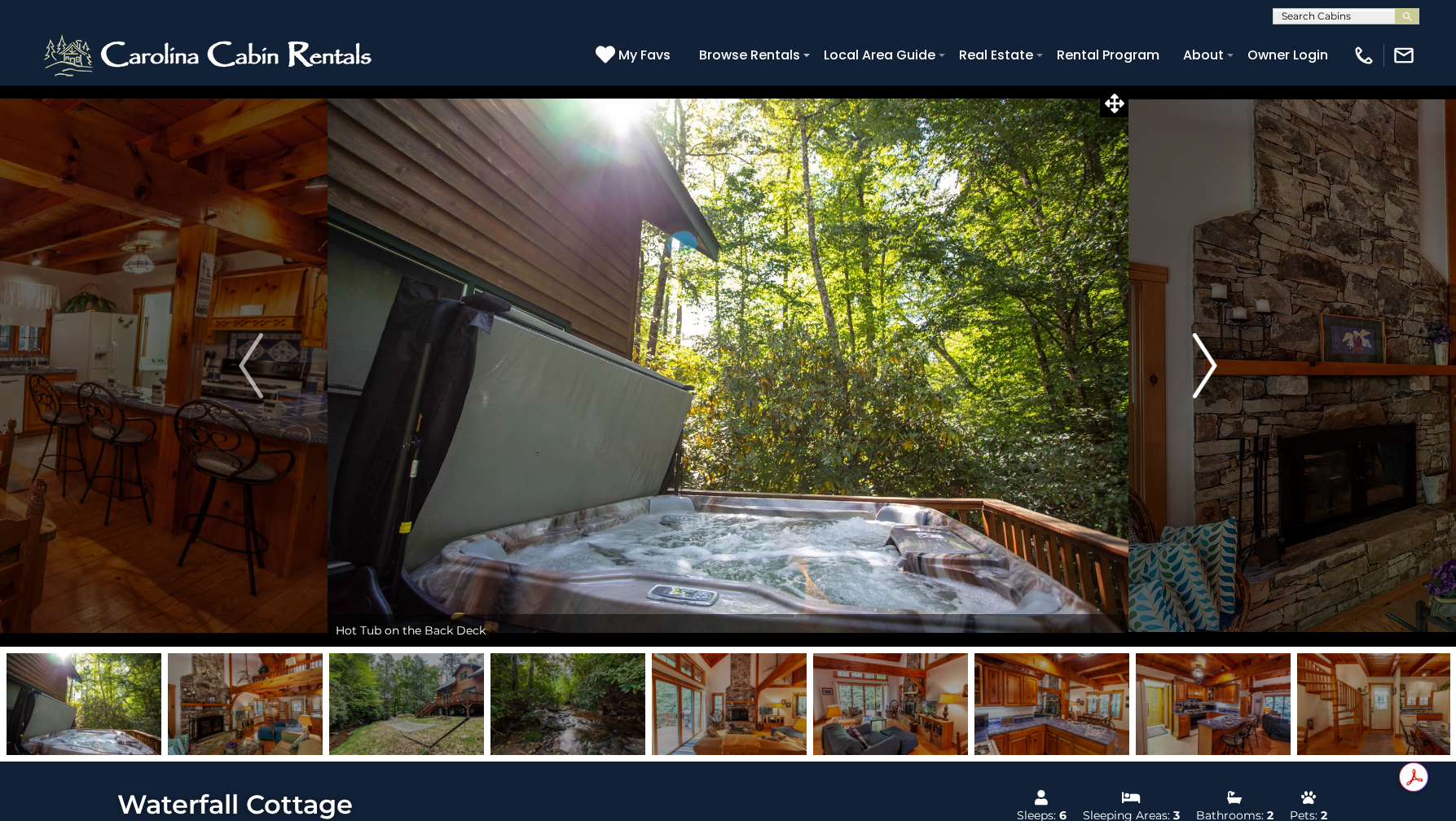
click at [1211, 363] on img "Next" at bounding box center [1204, 366] width 25 height 65
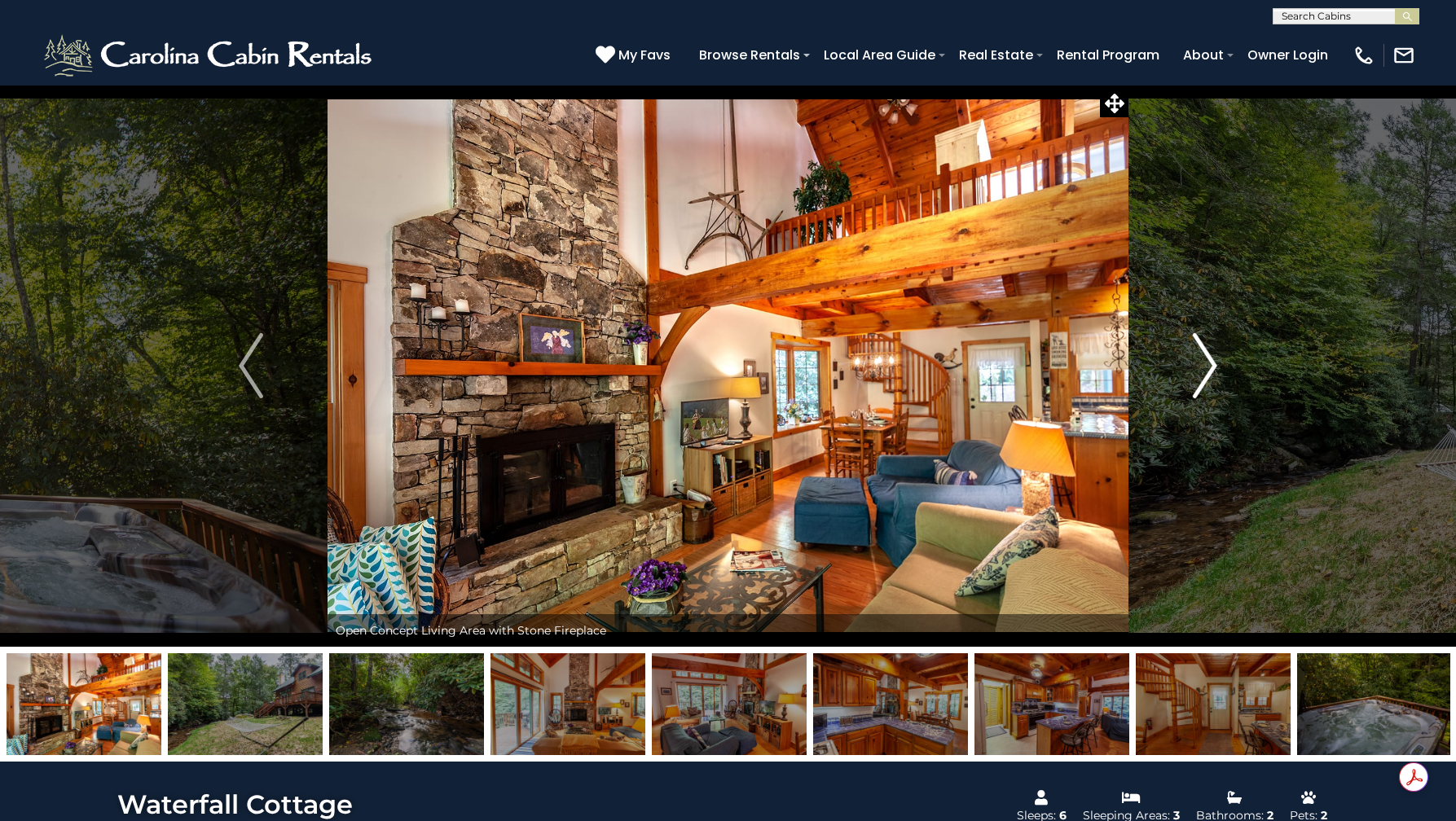
click at [1237, 351] on button "Next" at bounding box center [1204, 366] width 153 height 562
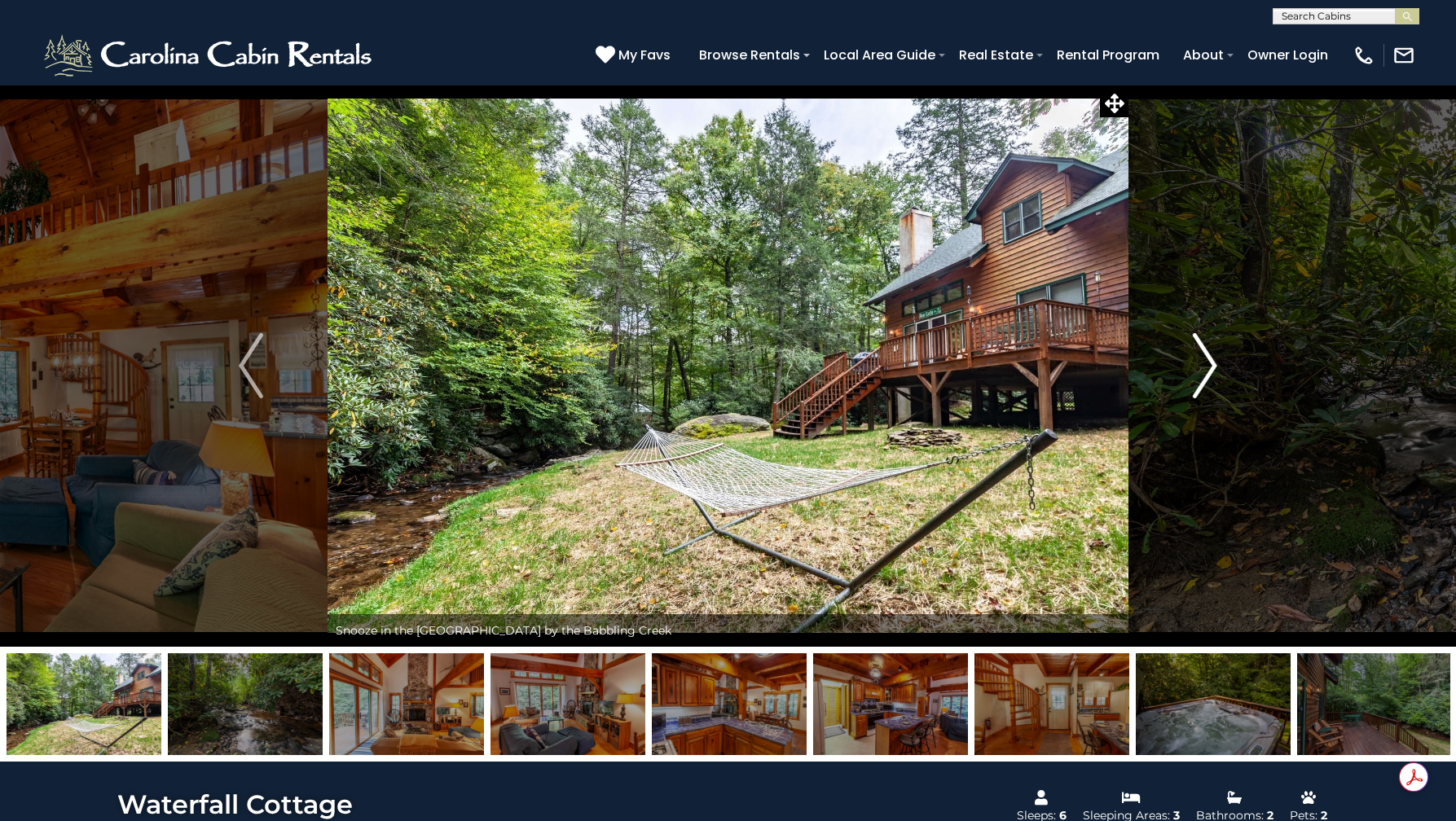
click at [1226, 352] on button "Next" at bounding box center [1204, 366] width 153 height 562
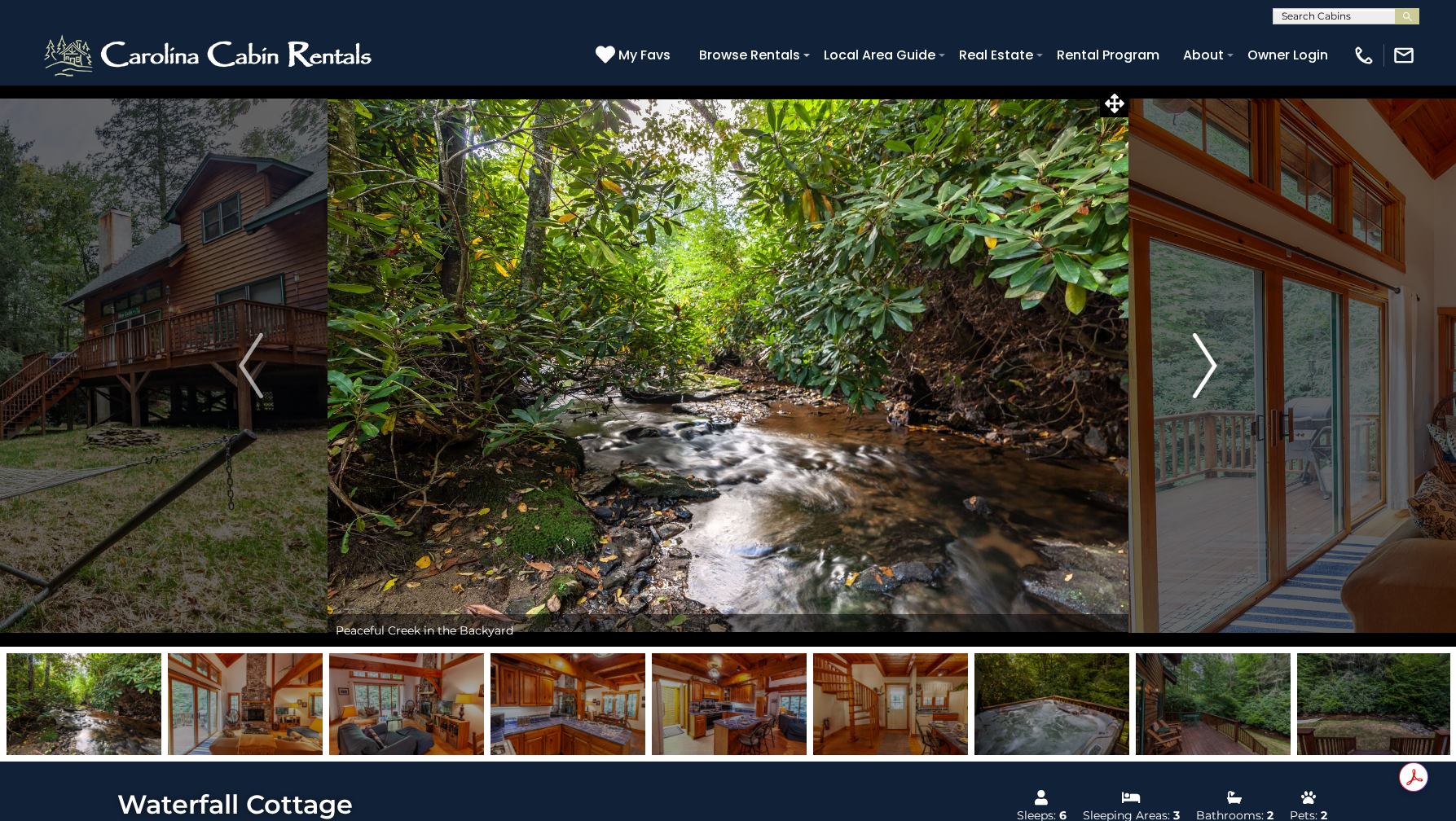
click at [1225, 352] on button "Next" at bounding box center [1204, 366] width 153 height 562
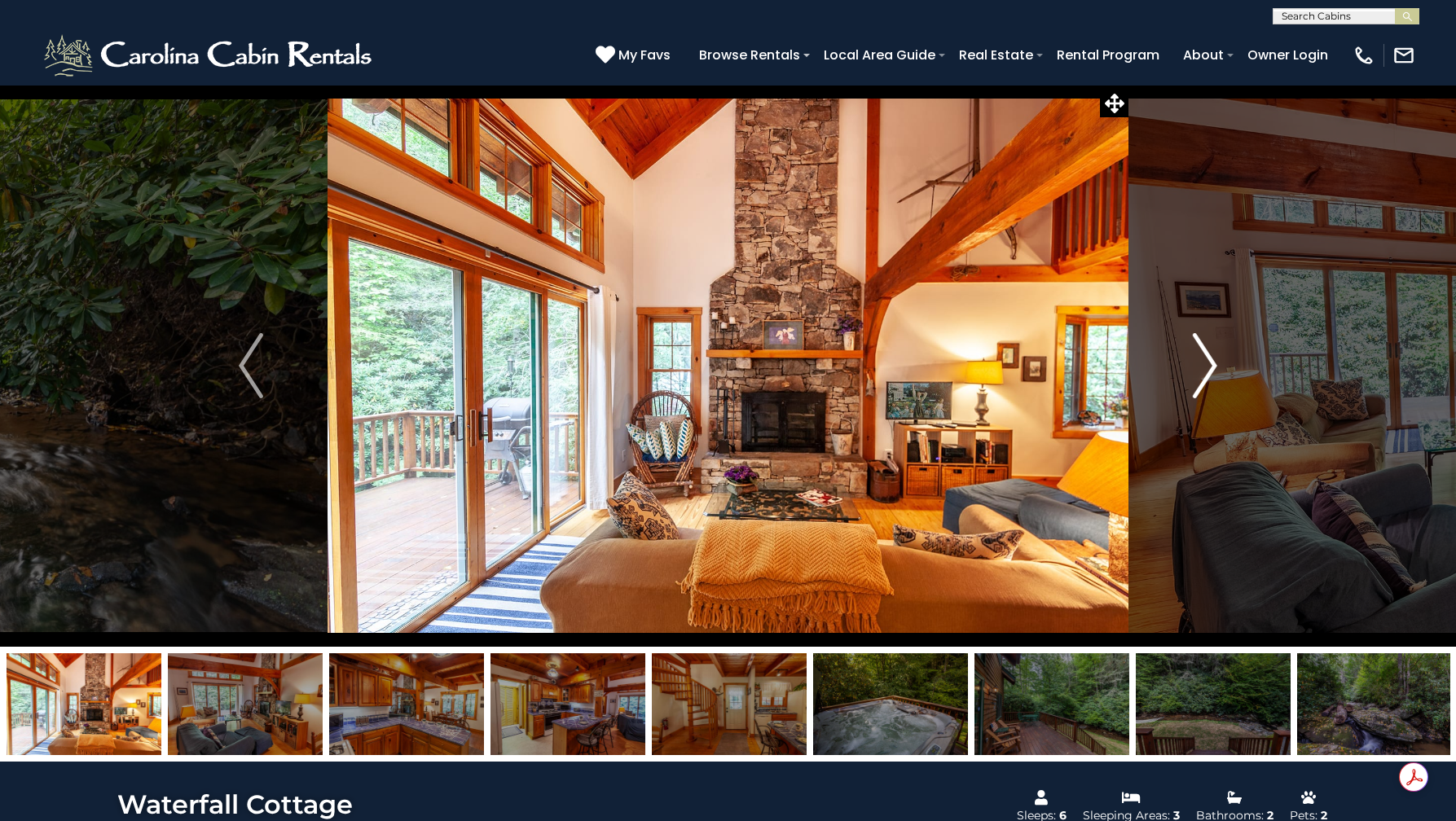
click at [1225, 352] on button "Next" at bounding box center [1204, 366] width 153 height 562
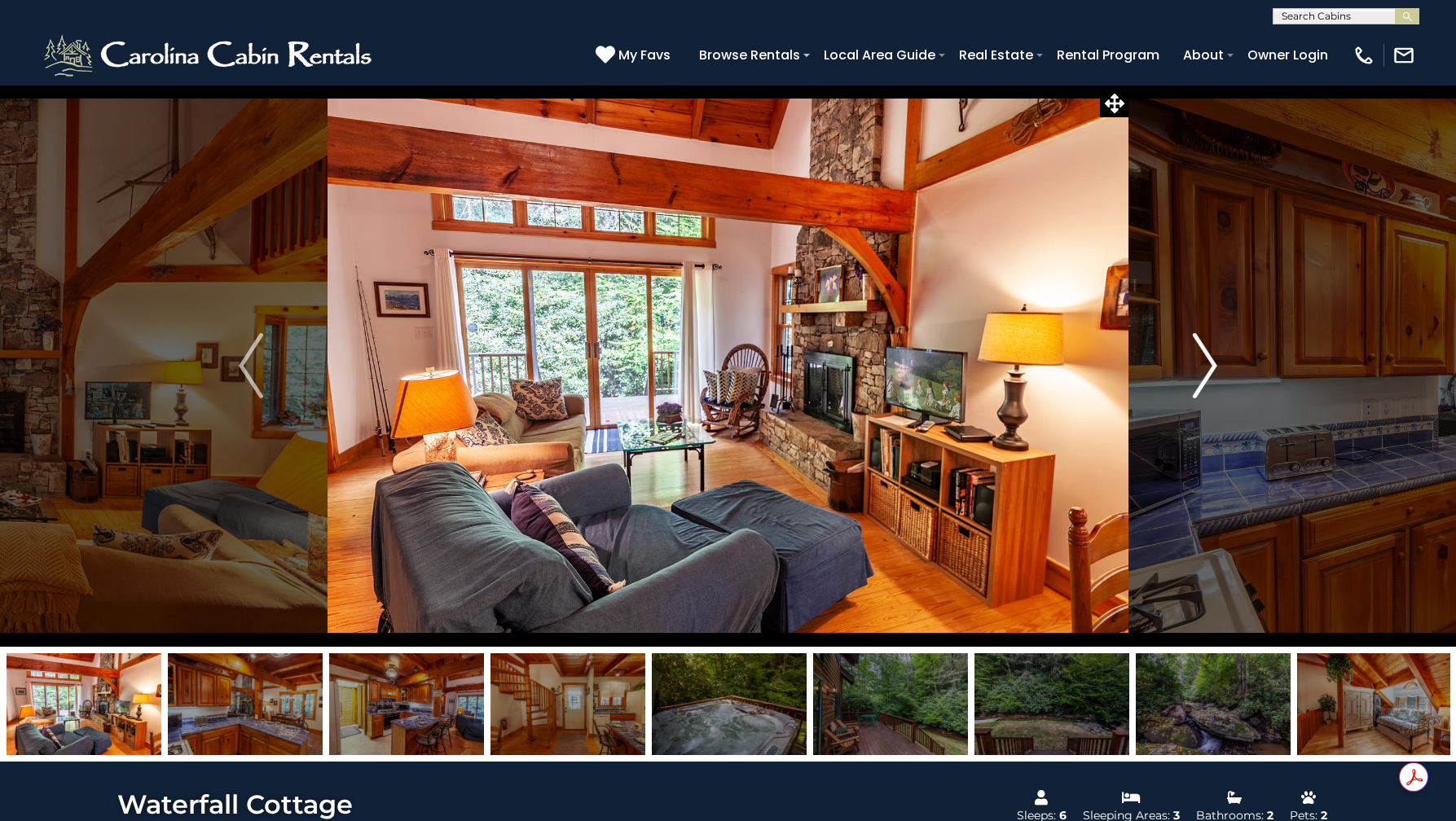
click at [1225, 352] on button "Next" at bounding box center [1204, 366] width 153 height 562
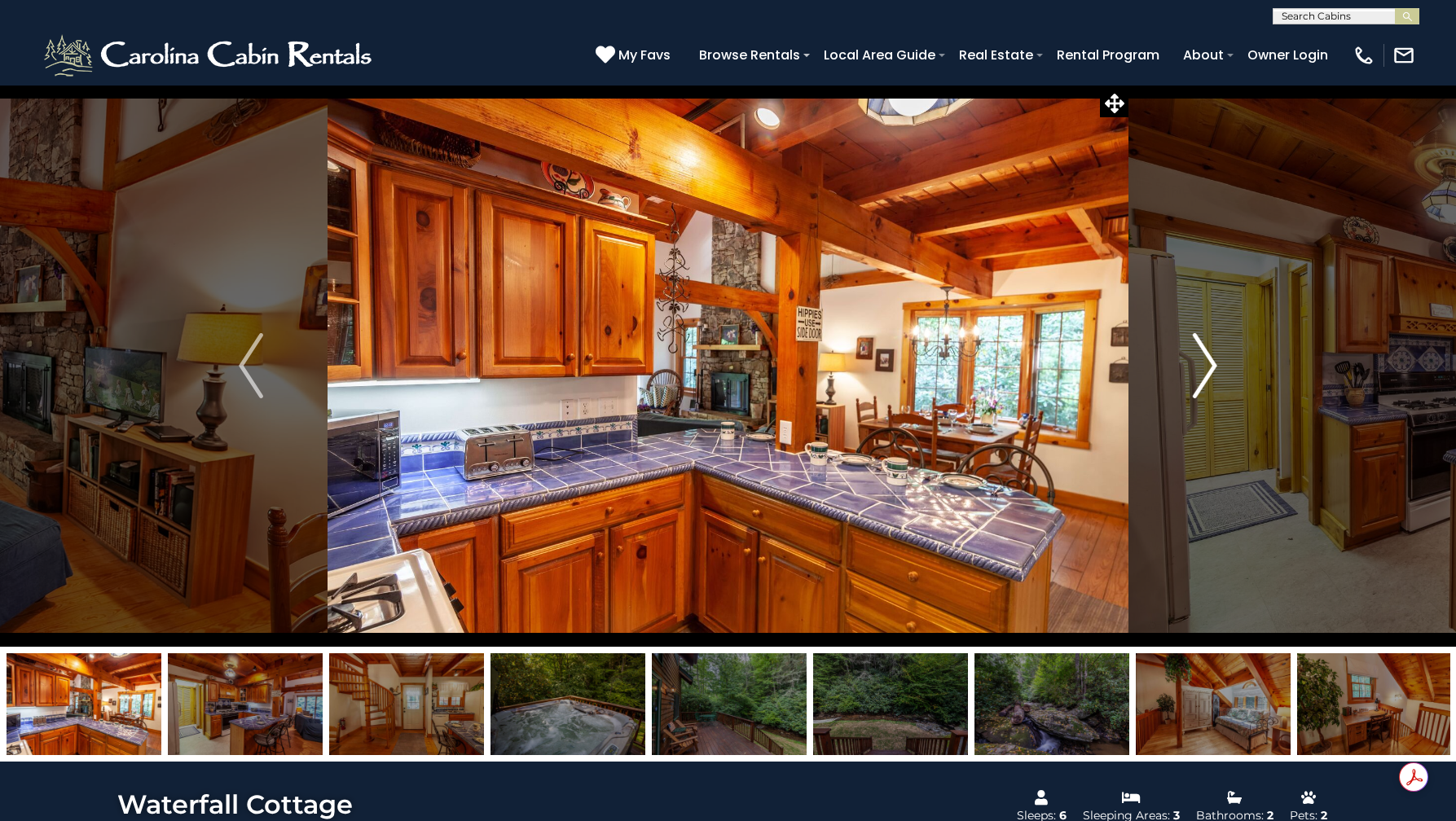
click at [1225, 352] on button "Next" at bounding box center [1204, 366] width 153 height 562
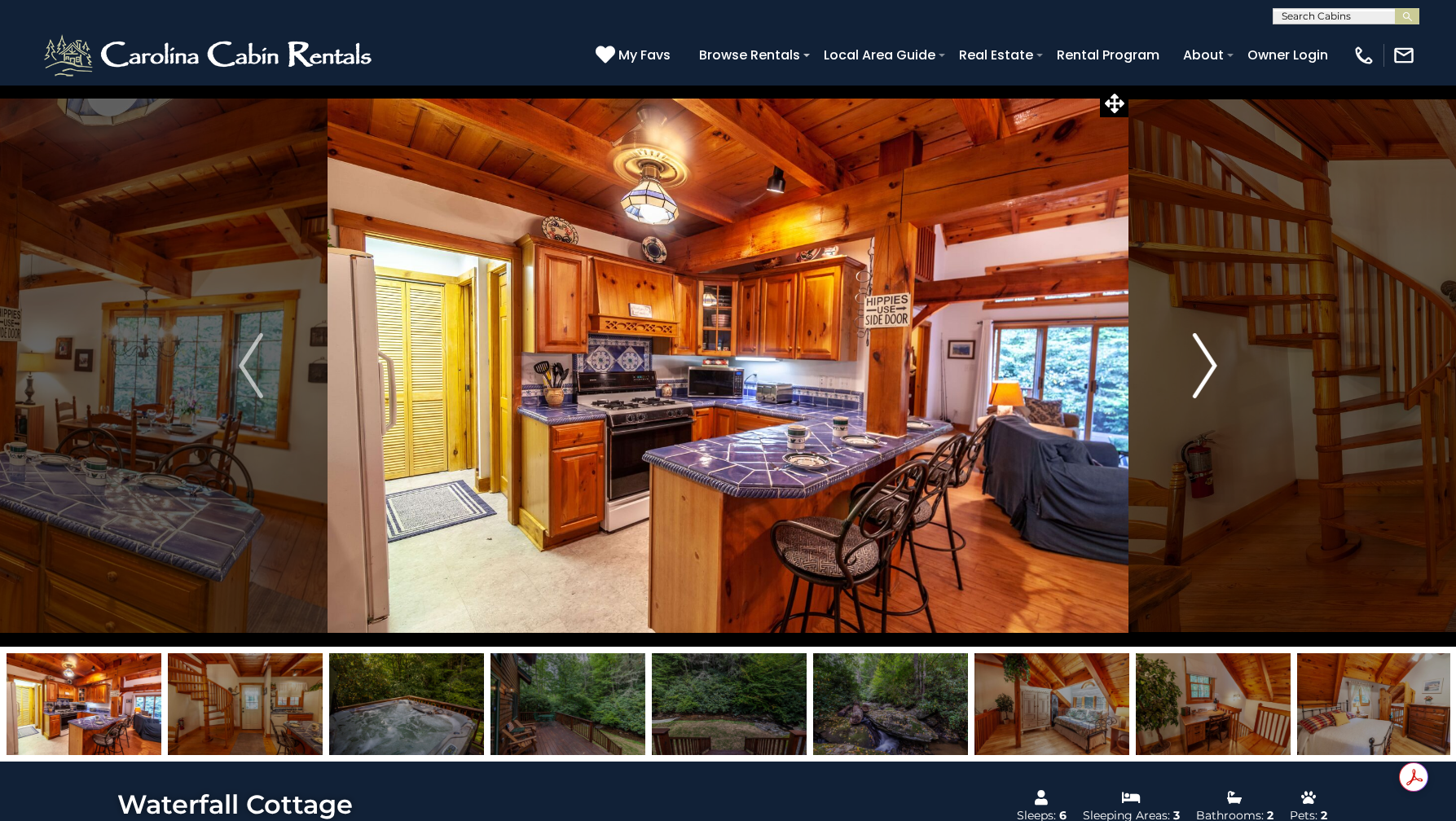
click at [1225, 352] on button "Next" at bounding box center [1204, 366] width 153 height 562
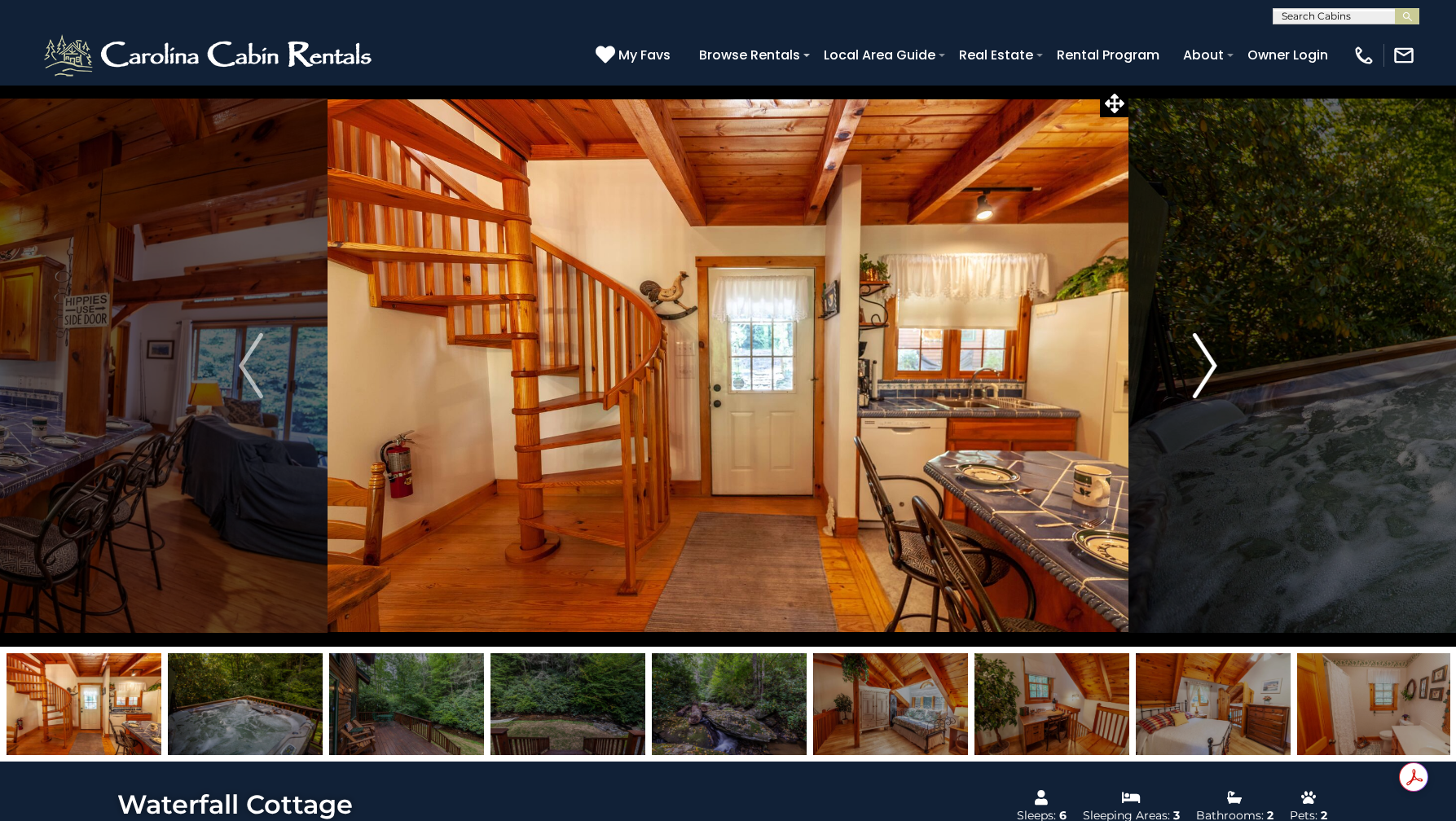
click at [1225, 352] on button "Next" at bounding box center [1204, 366] width 153 height 562
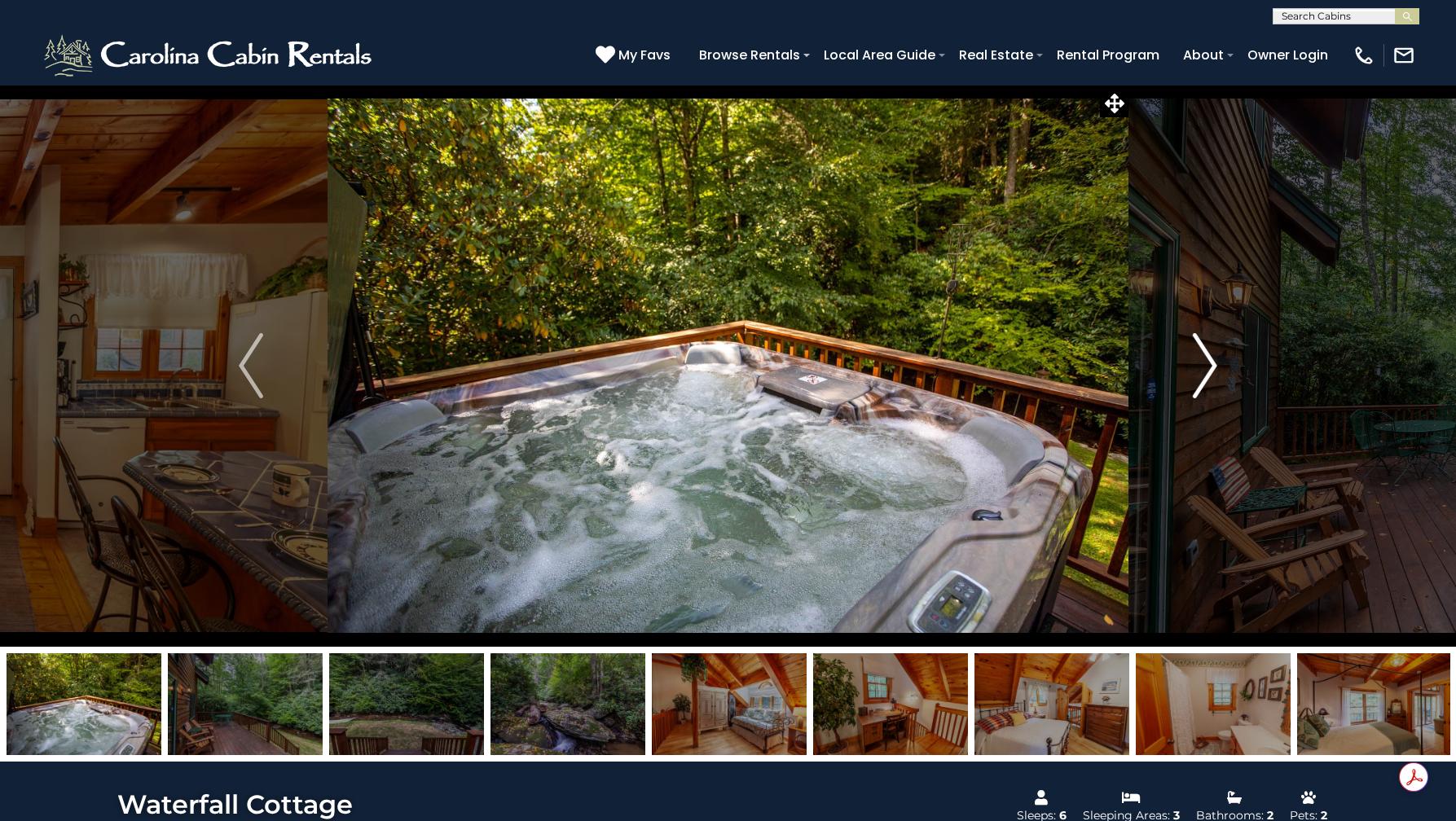
click at [1225, 352] on button "Next" at bounding box center [1204, 366] width 153 height 562
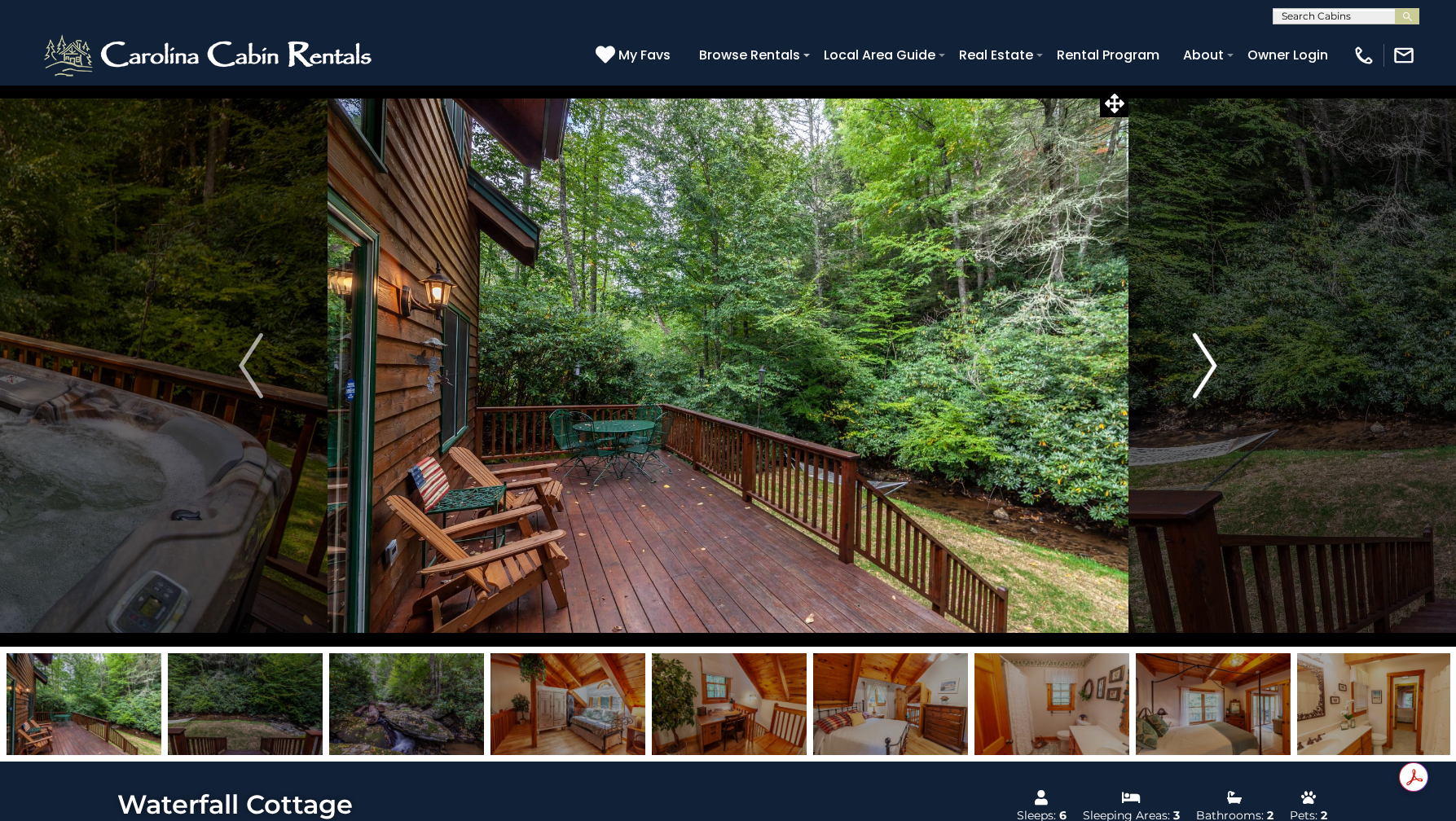
click at [1225, 352] on button "Next" at bounding box center [1204, 366] width 153 height 562
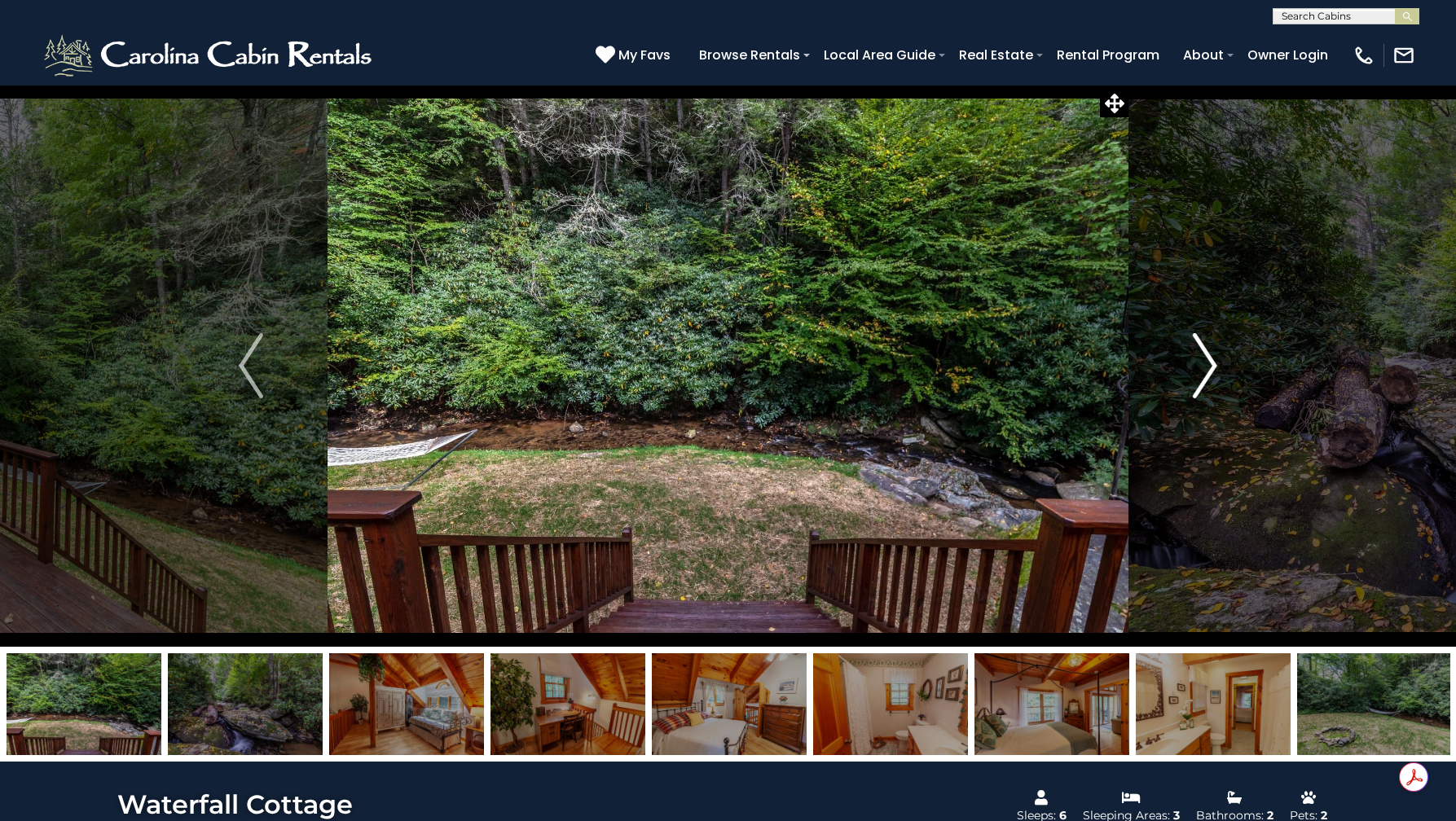
click at [1225, 352] on button "Next" at bounding box center [1204, 366] width 153 height 562
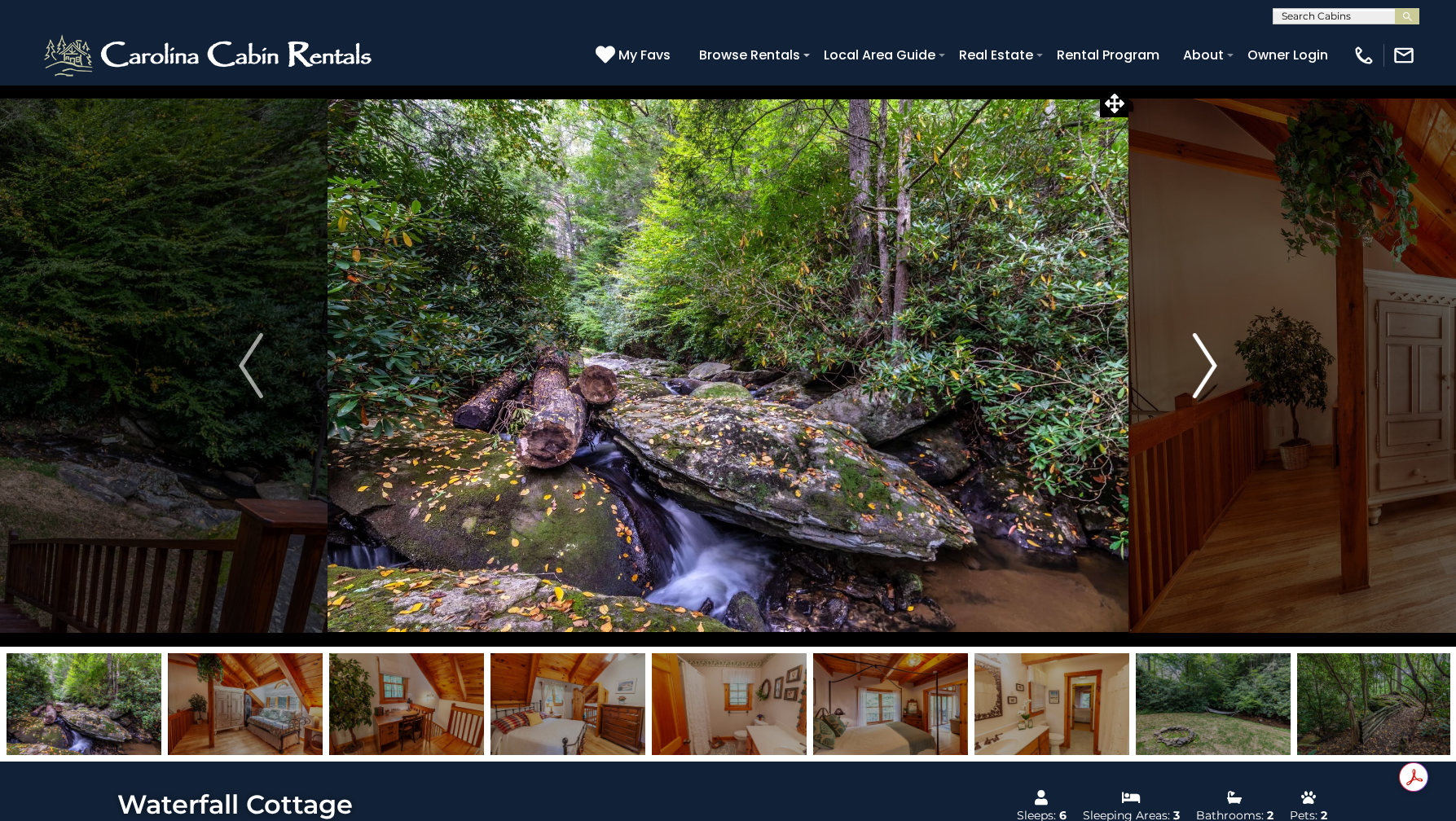
click at [1225, 352] on button "Next" at bounding box center [1204, 366] width 153 height 562
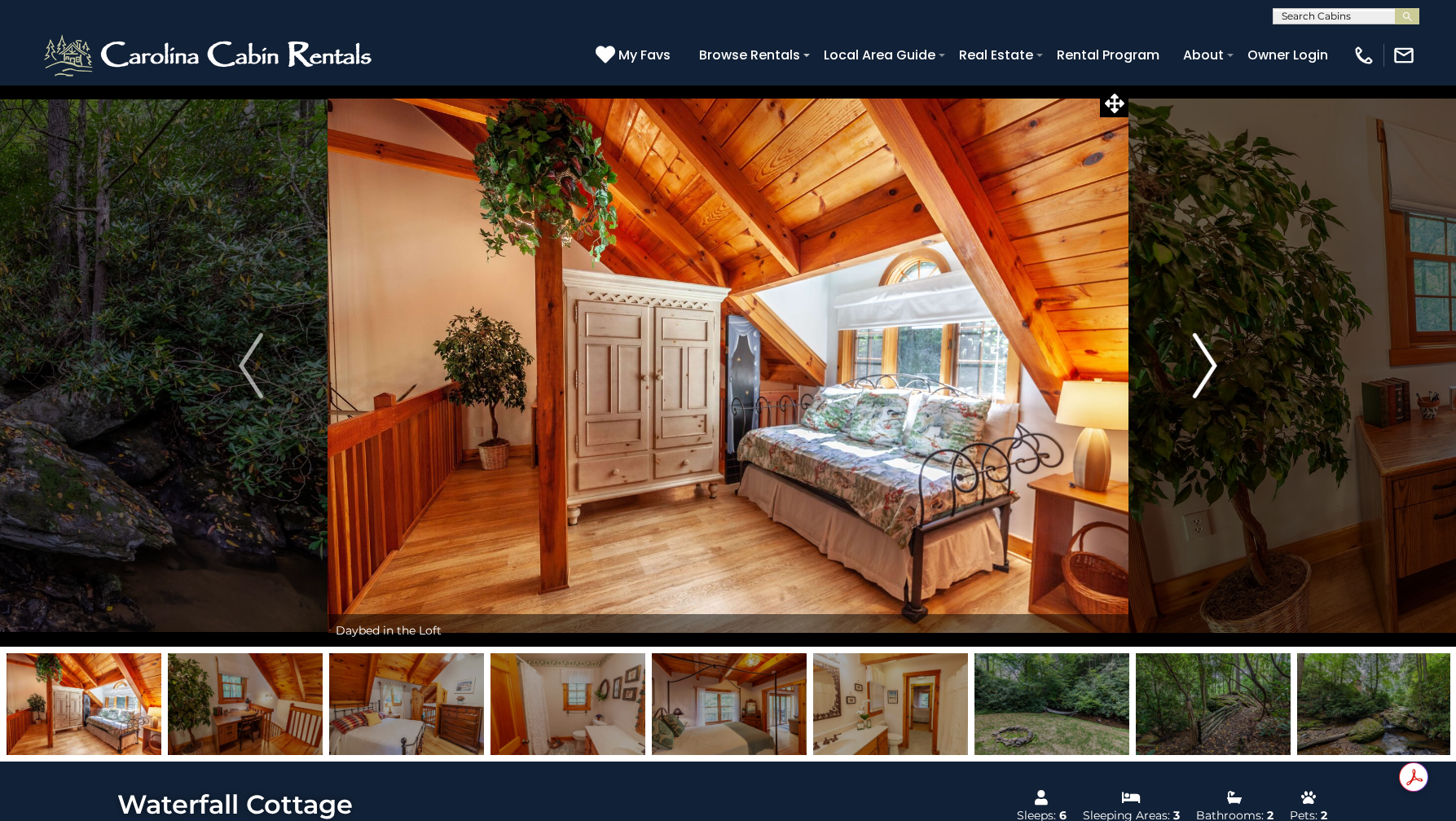
click at [1225, 352] on button "Next" at bounding box center [1204, 366] width 153 height 562
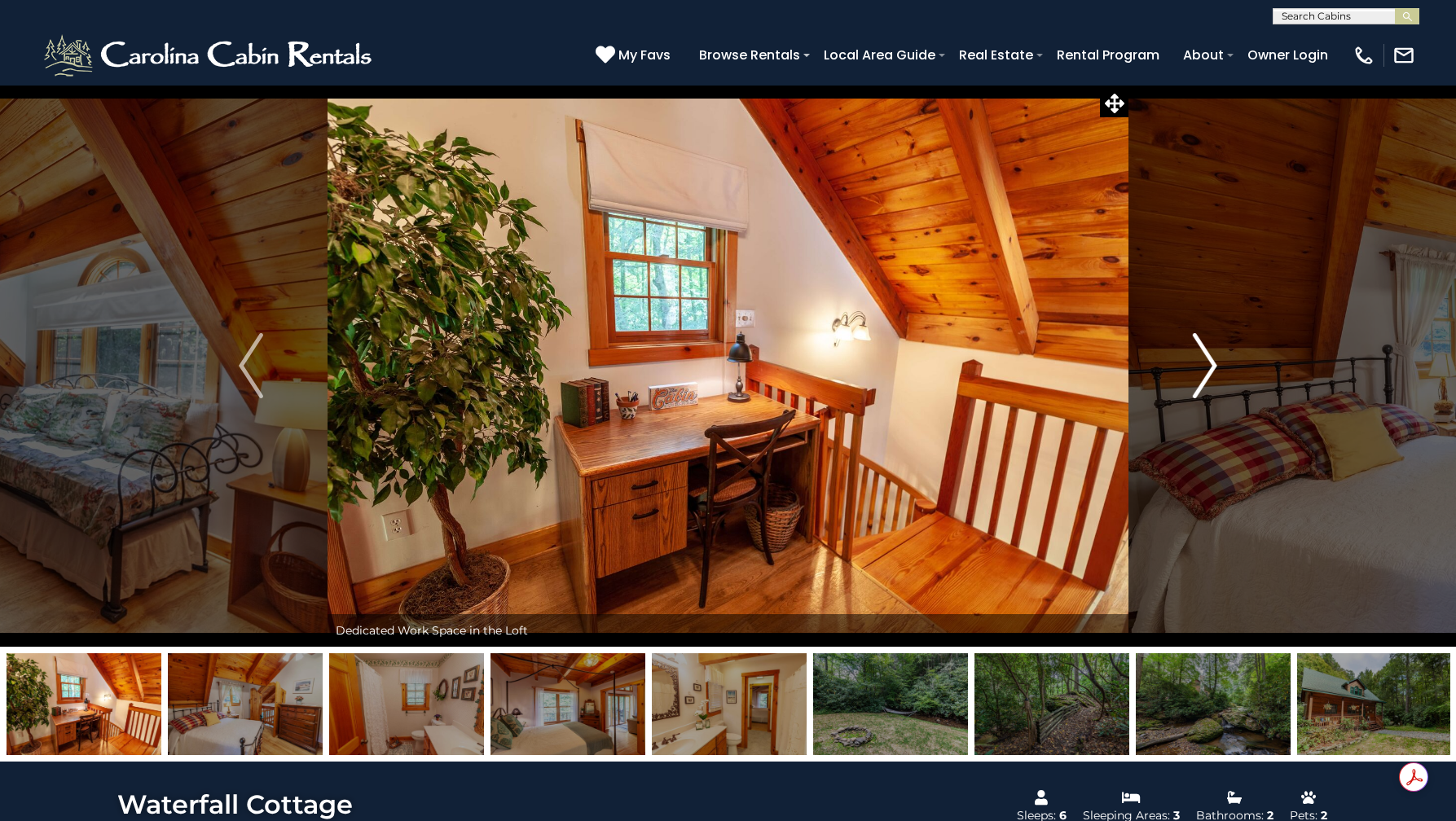
click at [1225, 352] on button "Next" at bounding box center [1204, 366] width 153 height 562
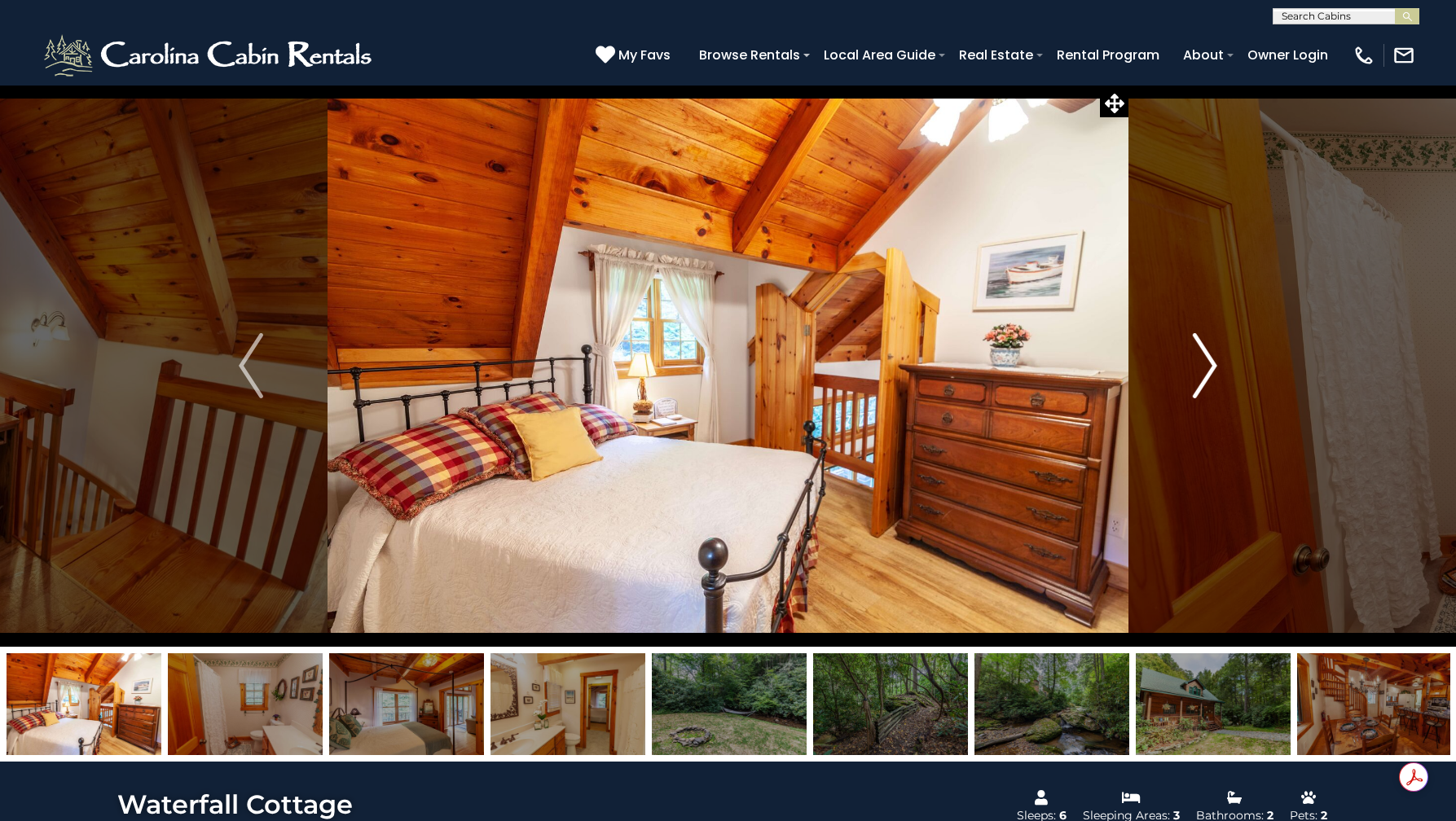
click at [1225, 352] on button "Next" at bounding box center [1204, 366] width 153 height 562
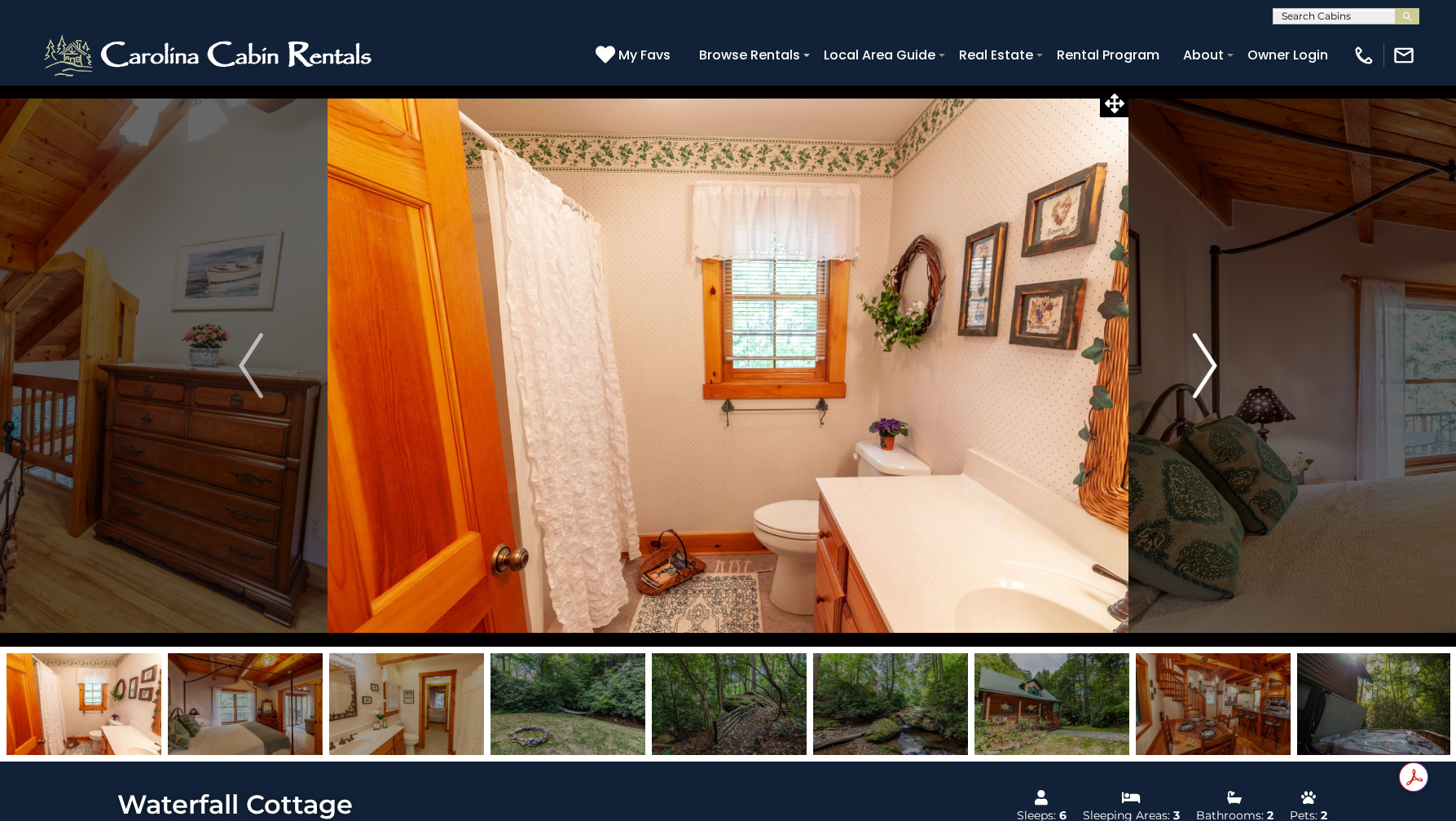
click at [1225, 352] on button "Next" at bounding box center [1204, 366] width 153 height 562
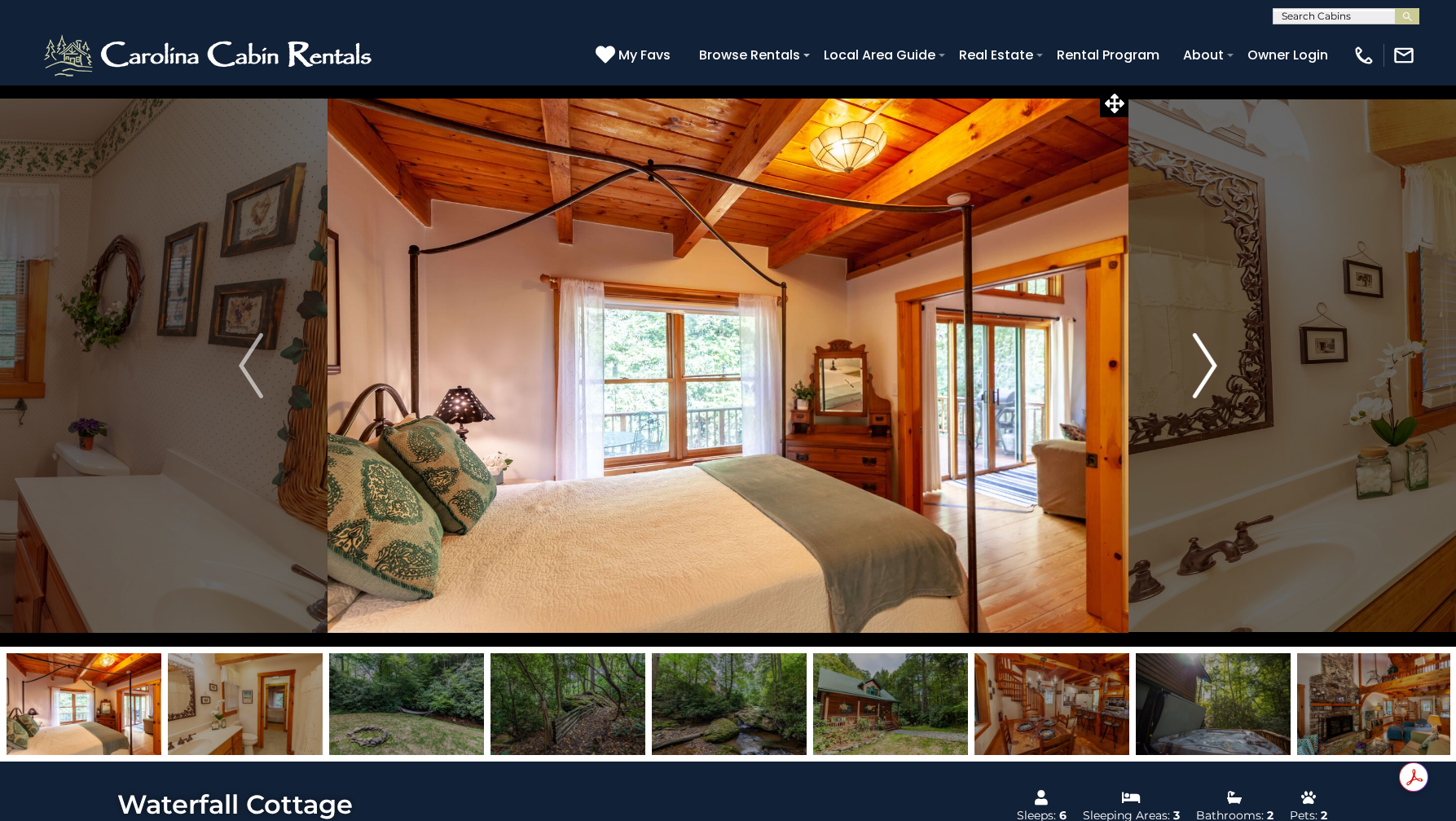
click at [1225, 352] on button "Next" at bounding box center [1204, 366] width 153 height 562
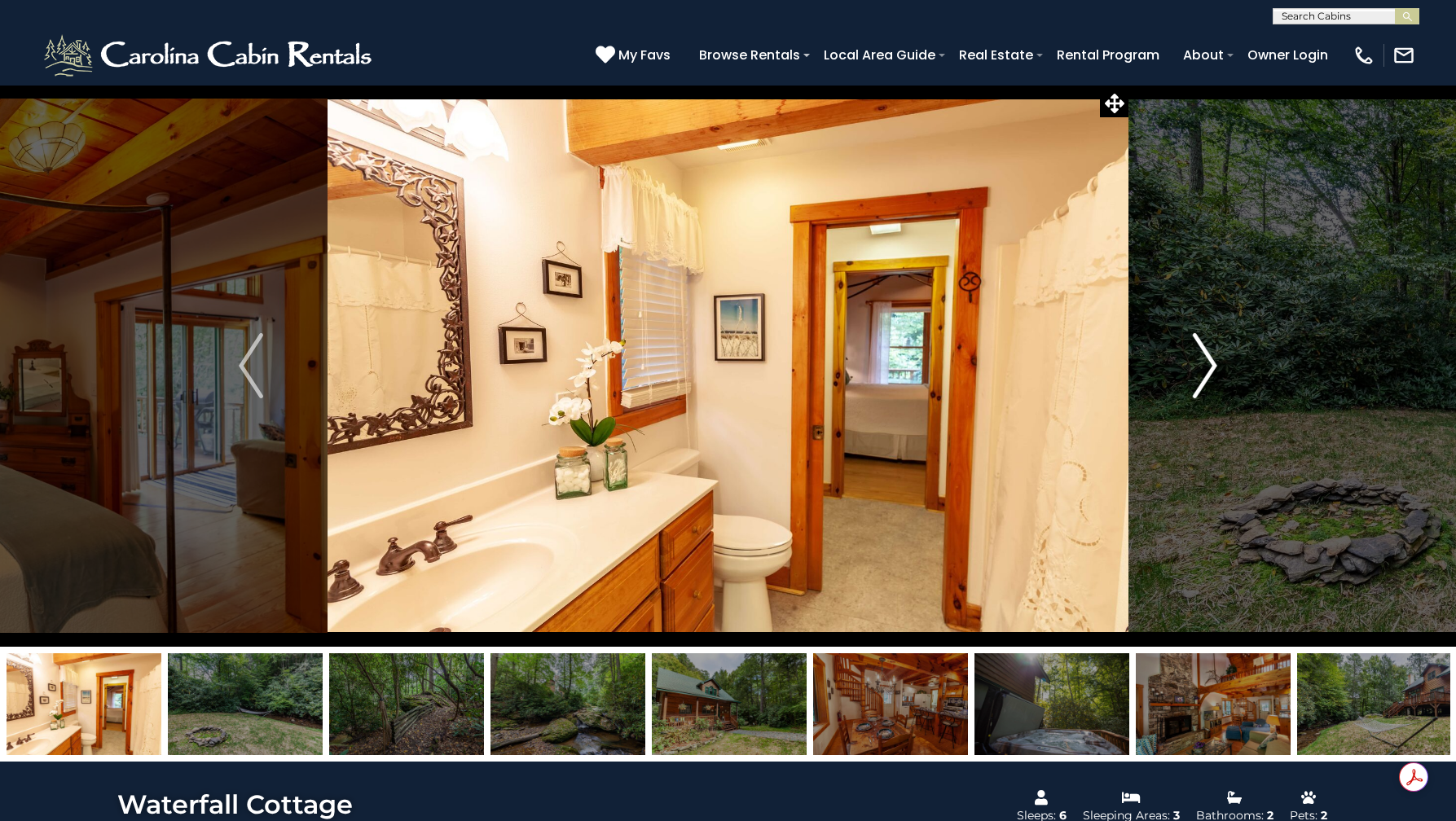
click at [1225, 352] on button "Next" at bounding box center [1204, 366] width 153 height 562
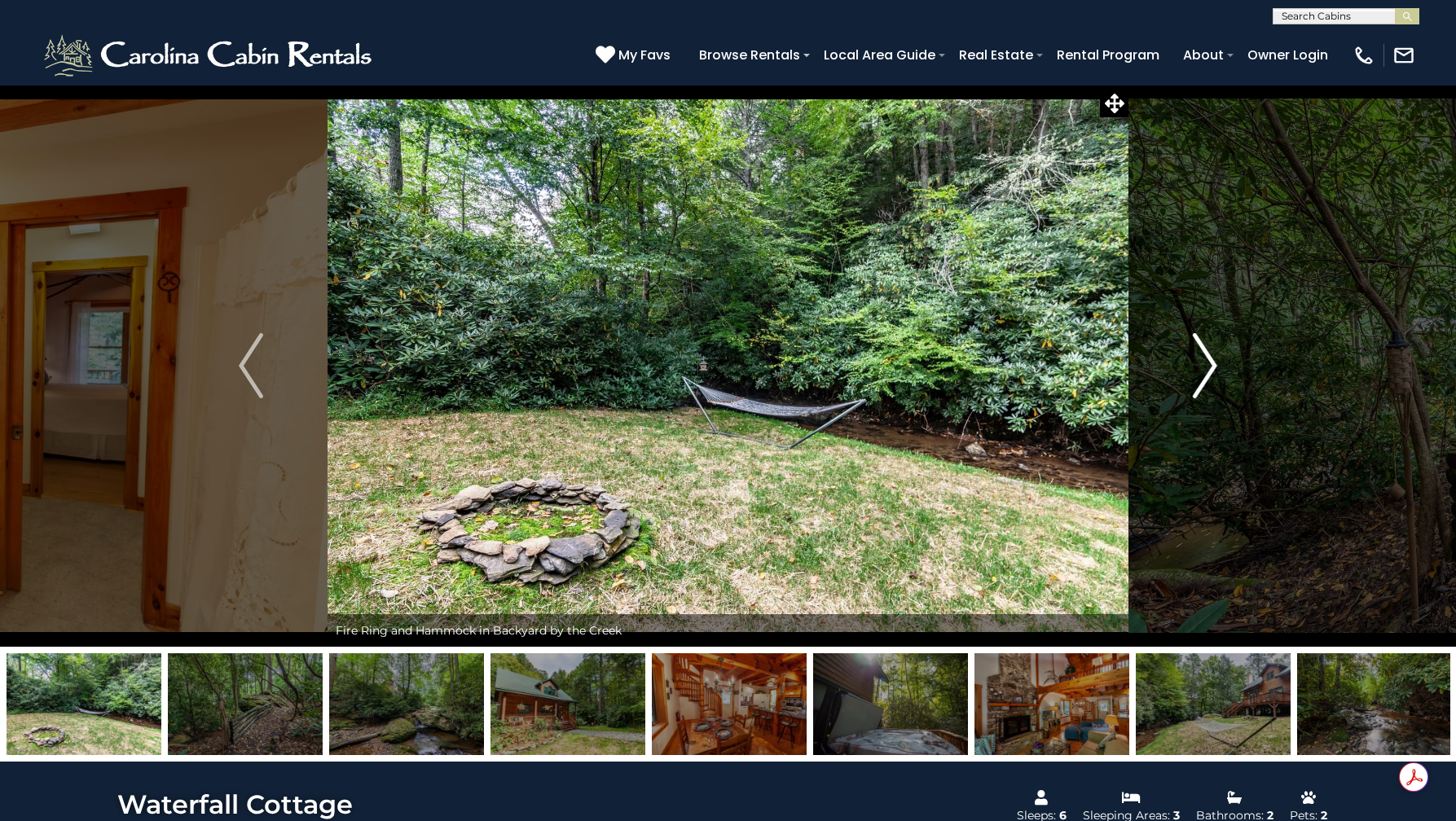
click at [1225, 352] on button "Next" at bounding box center [1204, 366] width 153 height 562
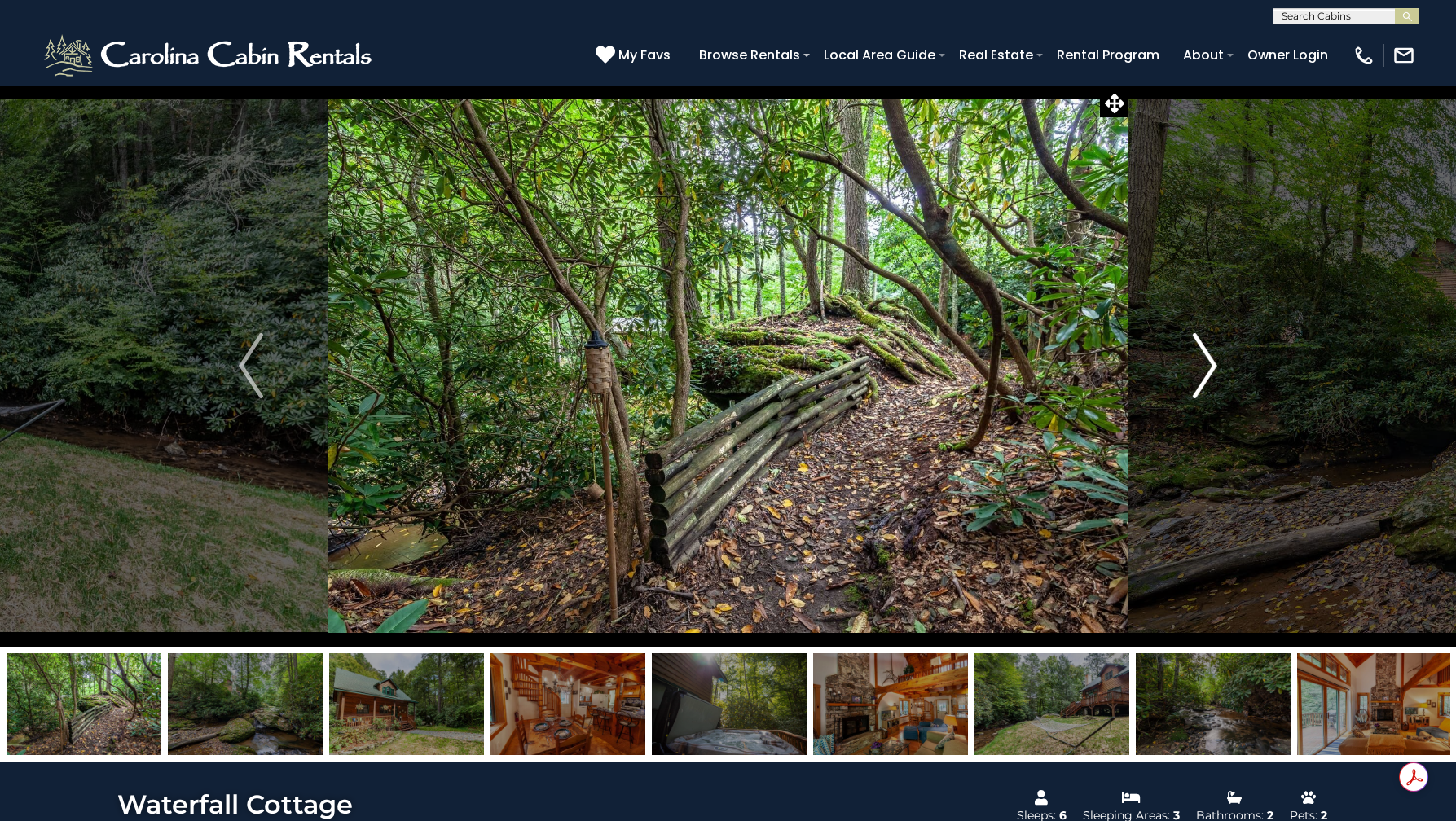
click at [1225, 352] on button "Next" at bounding box center [1204, 366] width 153 height 562
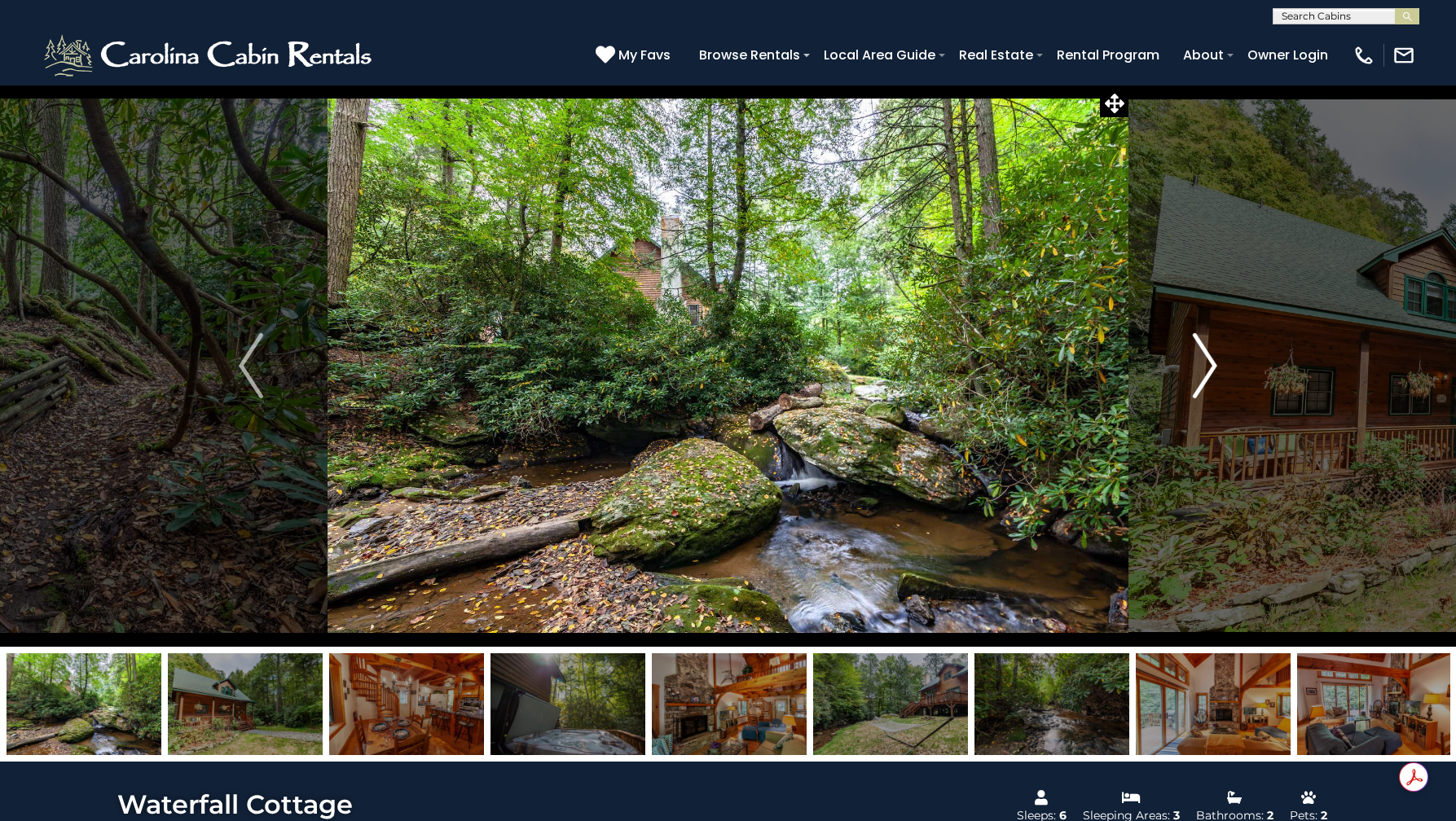
click at [1225, 352] on button "Next" at bounding box center [1204, 366] width 153 height 562
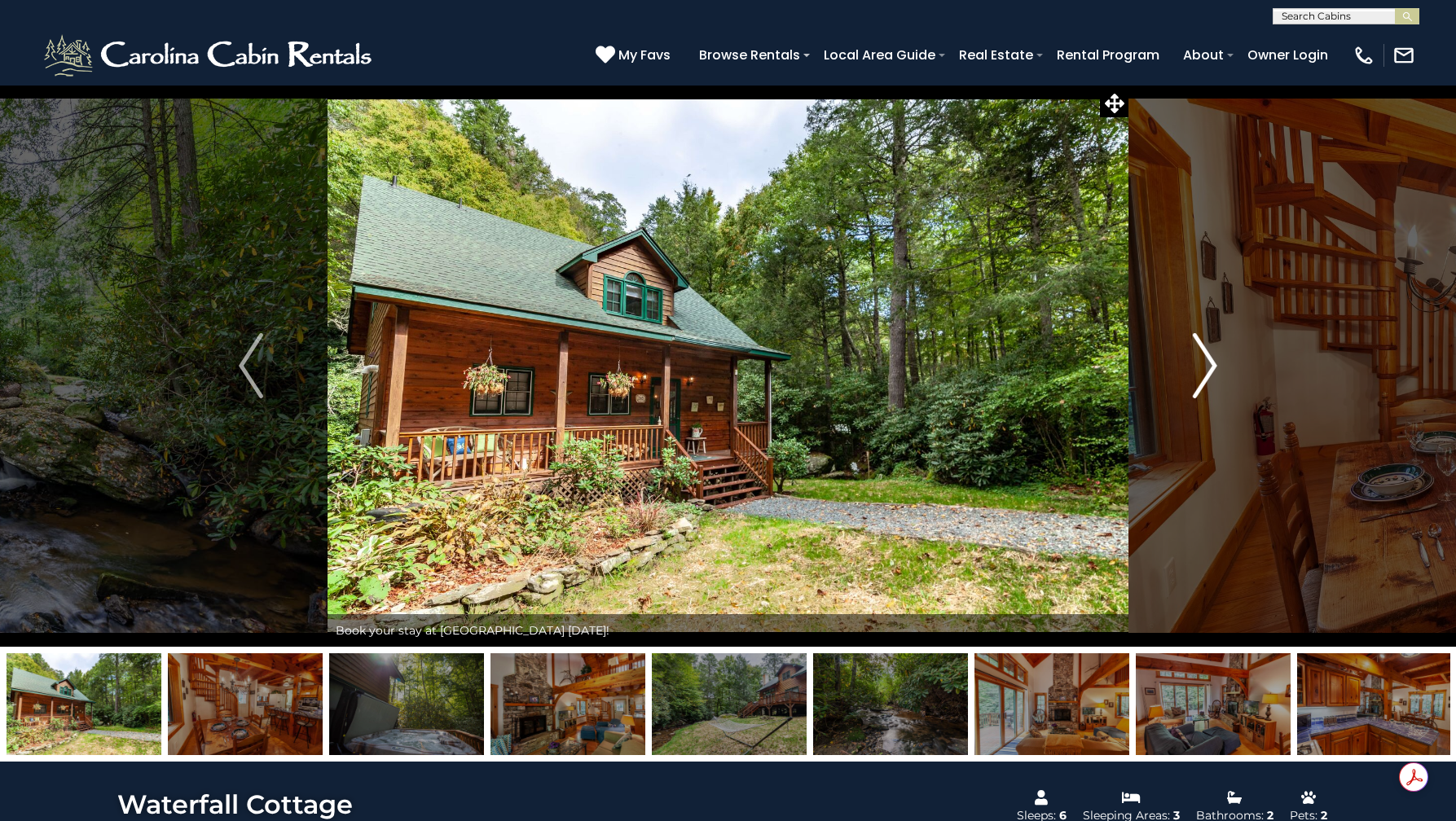
click at [1225, 352] on button "Next" at bounding box center [1204, 366] width 153 height 562
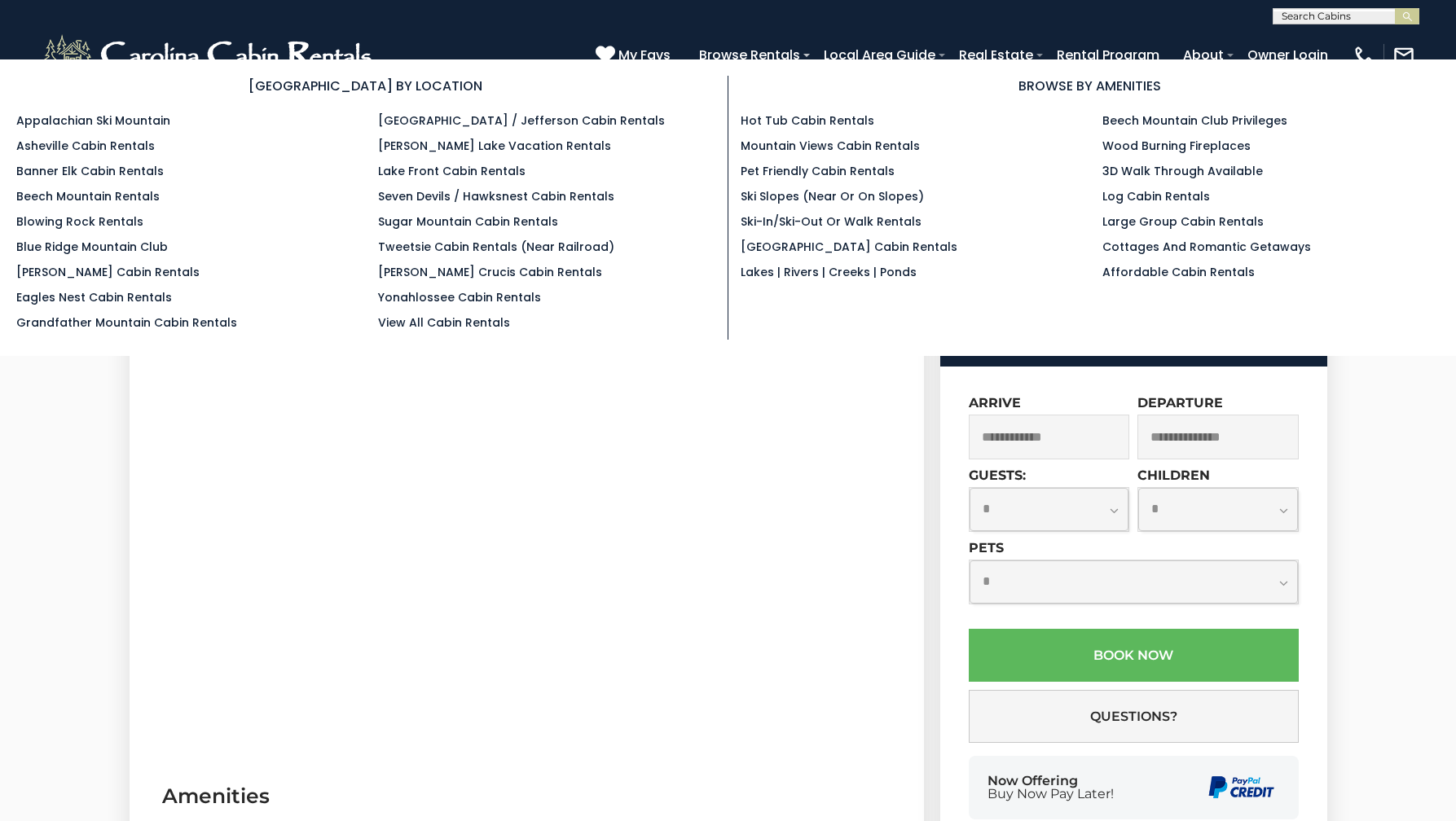
scroll to position [765, 0]
